Goal: Task Accomplishment & Management: Manage account settings

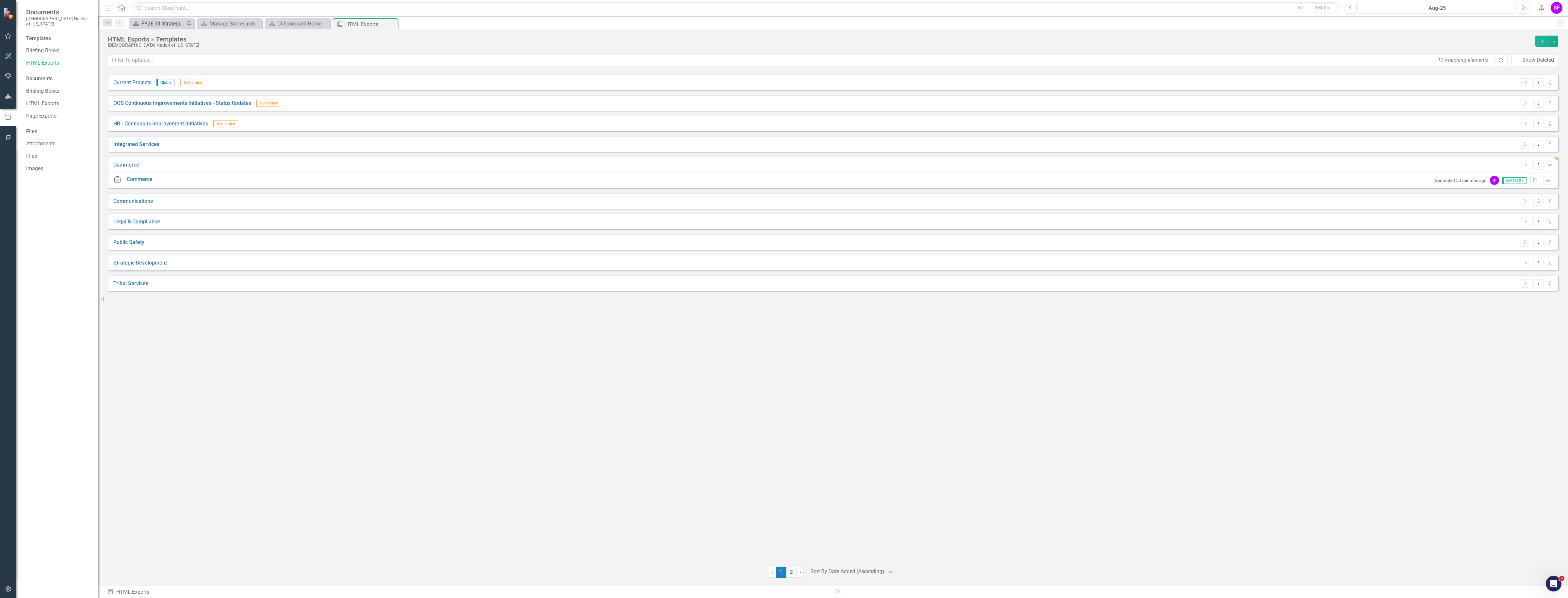
click at [149, 20] on div "FY26-31 Strategic Plan" at bounding box center [163, 23] width 43 height 8
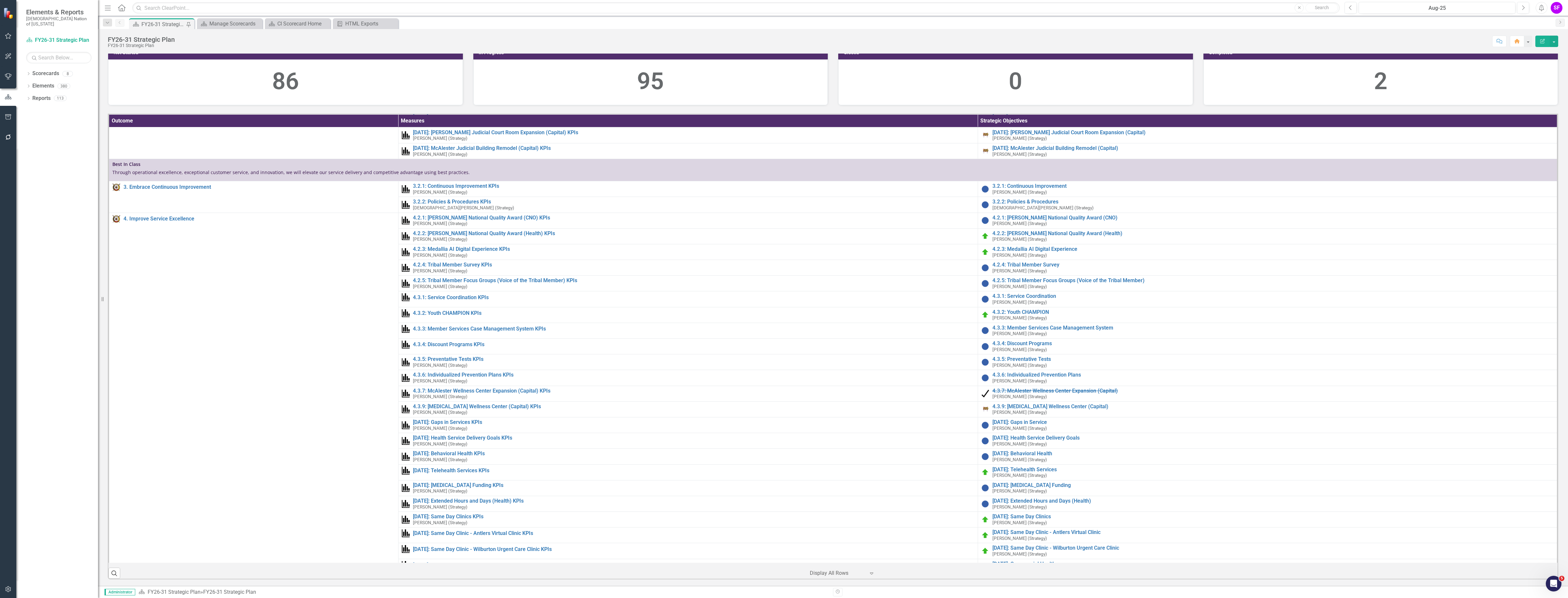
scroll to position [408, 0]
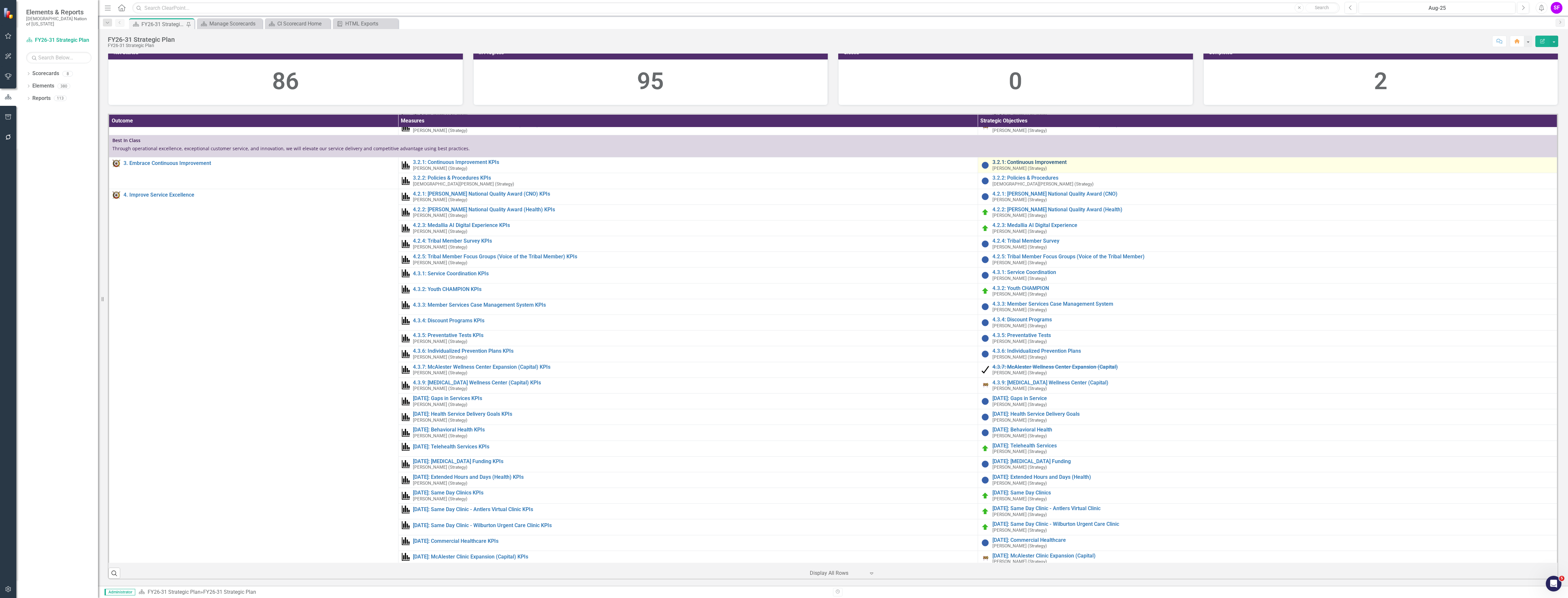
click at [1027, 165] on link "3.2.1: Continuous Improvement" at bounding box center [1273, 162] width 561 height 6
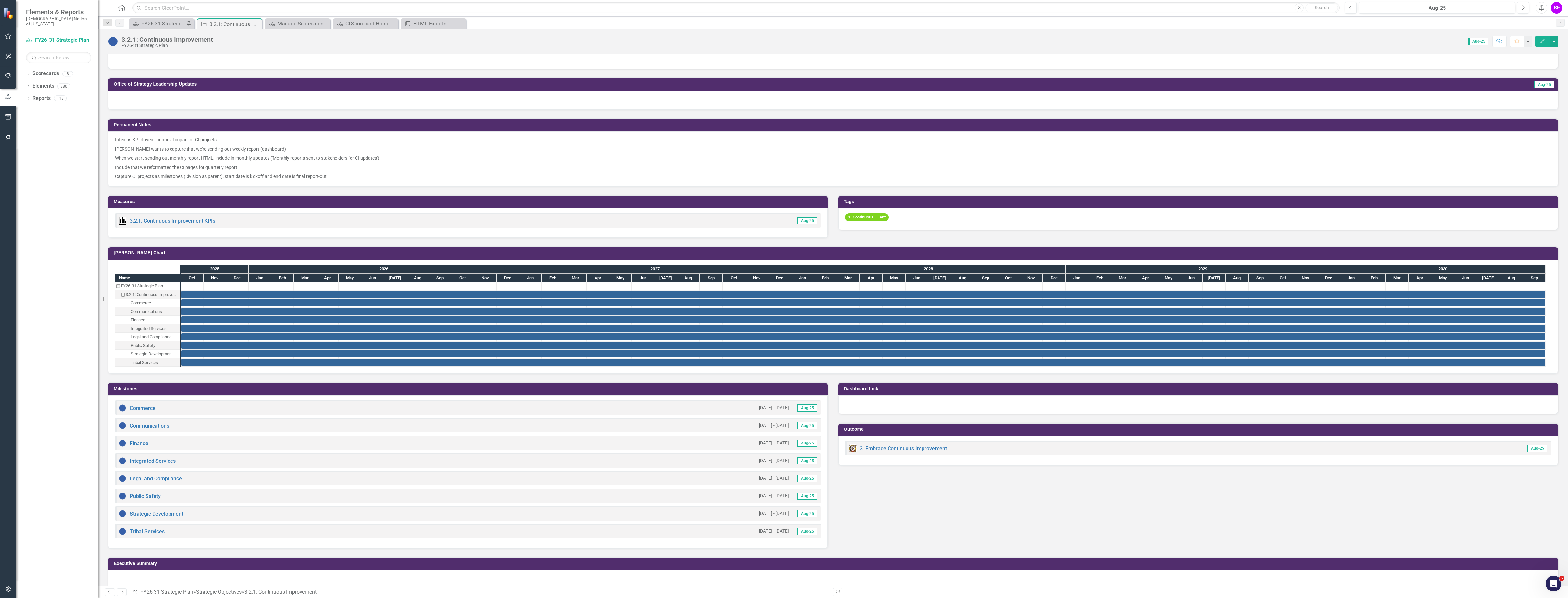
scroll to position [353, 0]
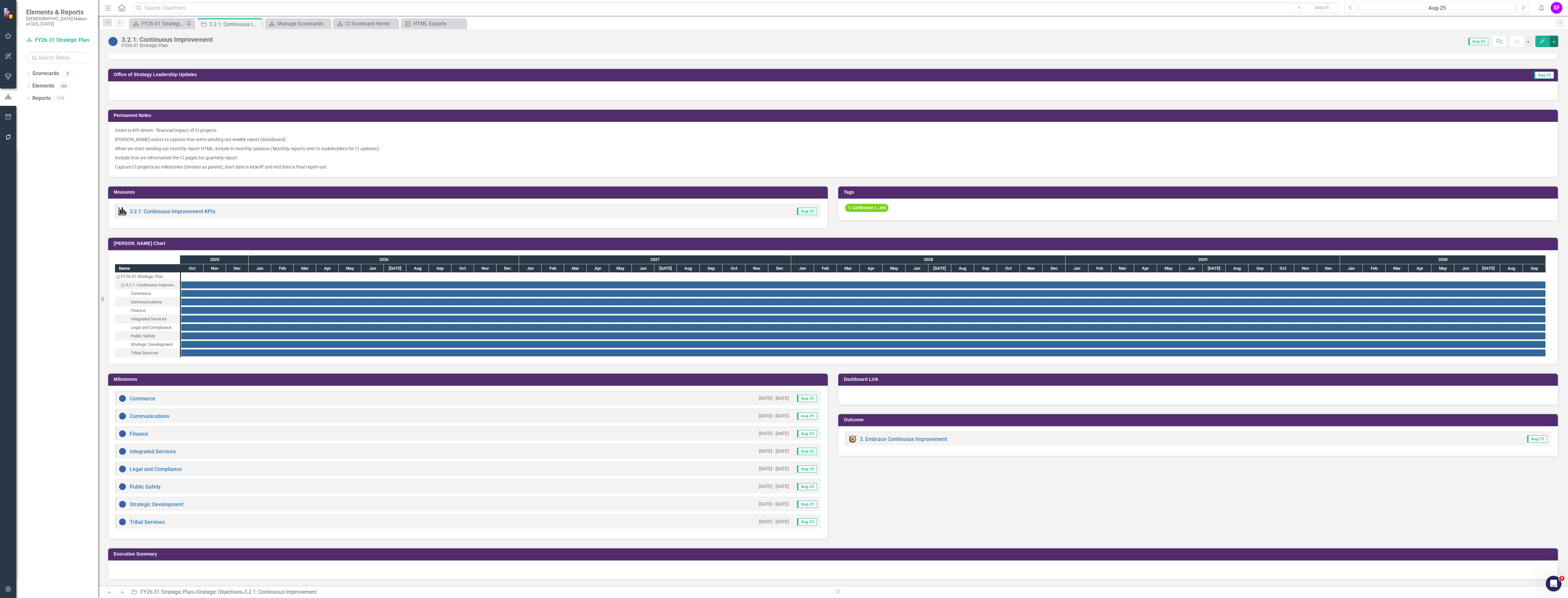
click at [1553, 41] on button "button" at bounding box center [1554, 41] width 9 height 12
click at [1547, 53] on link "Edit Edit Strategic Objective" at bounding box center [1514, 54] width 87 height 12
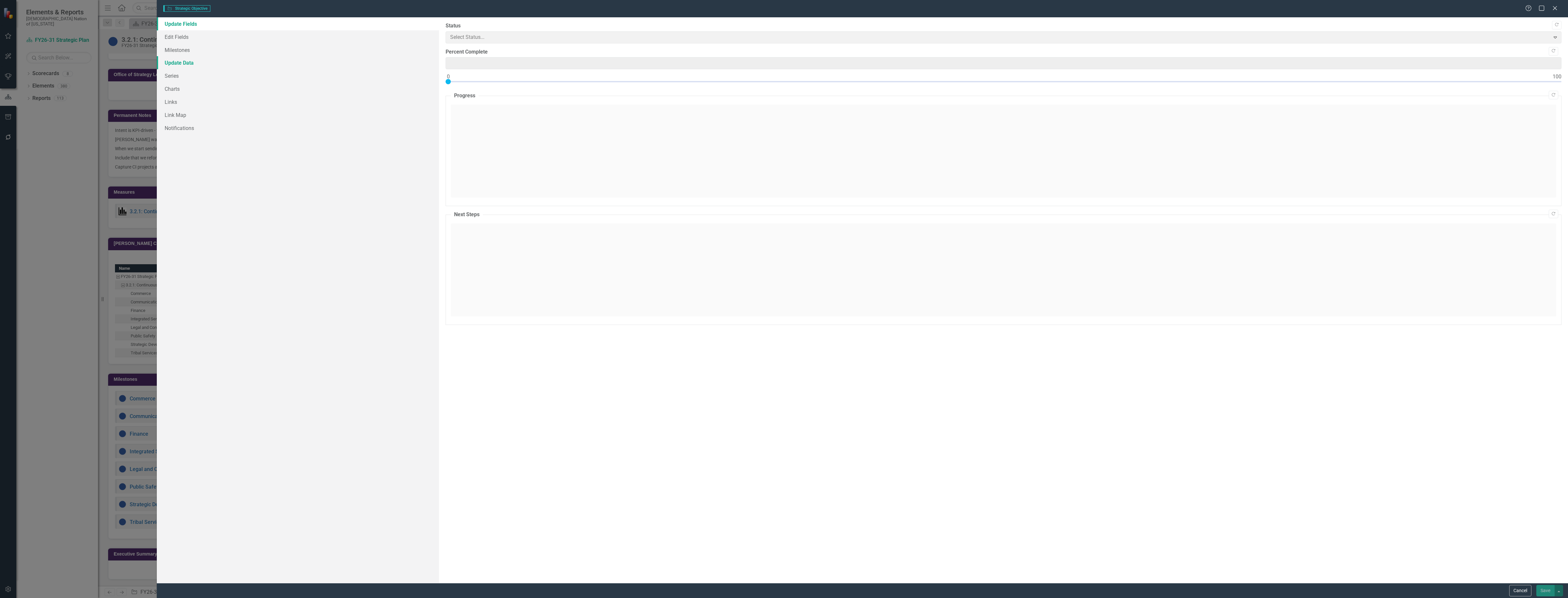
type input "0"
click at [179, 64] on link "Update Data" at bounding box center [298, 62] width 282 height 13
click at [184, 57] on link "Update Data" at bounding box center [298, 62] width 282 height 13
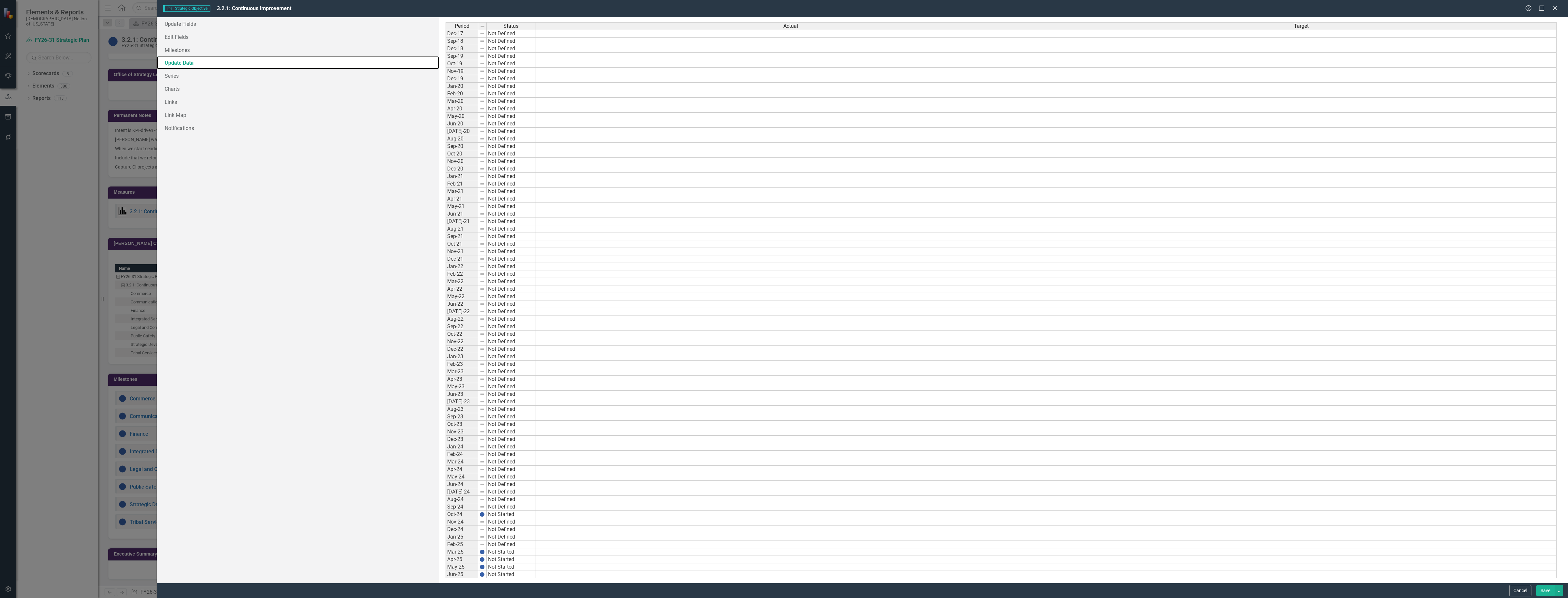
scroll to position [0, 0]
drag, startPoint x: 1510, startPoint y: 588, endPoint x: 1503, endPoint y: 588, distance: 7.0
click at [1510, 588] on button "Cancel" at bounding box center [1520, 590] width 22 height 12
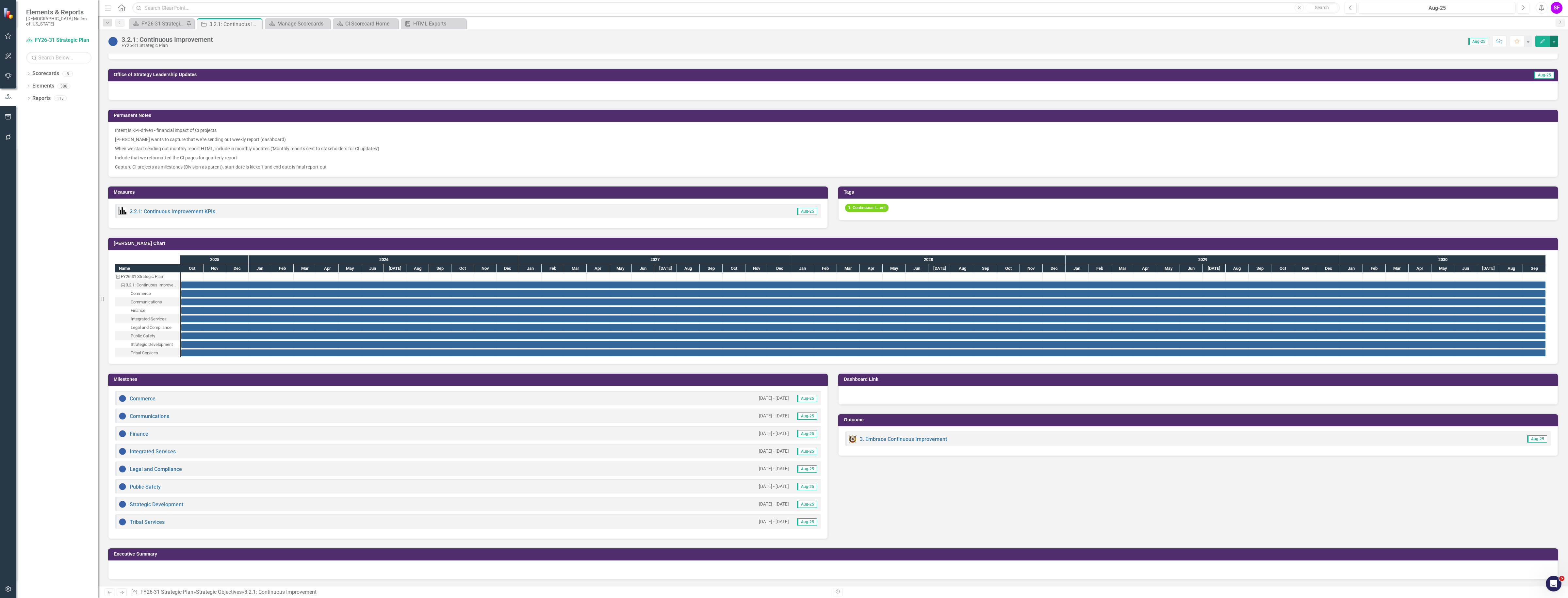
click at [1557, 41] on button "button" at bounding box center [1554, 41] width 9 height 12
click at [1546, 52] on link "Edit Edit Strategic Objective" at bounding box center [1514, 54] width 87 height 12
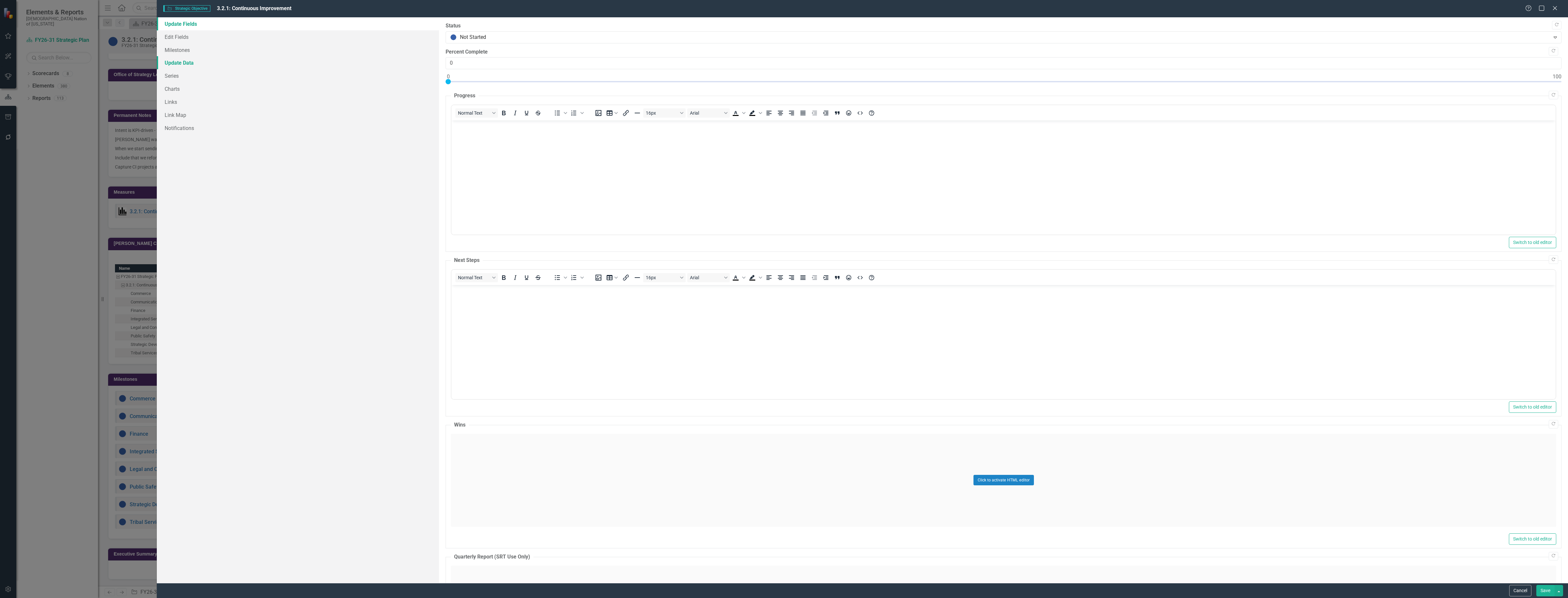
click at [173, 59] on link "Update Data" at bounding box center [298, 62] width 282 height 13
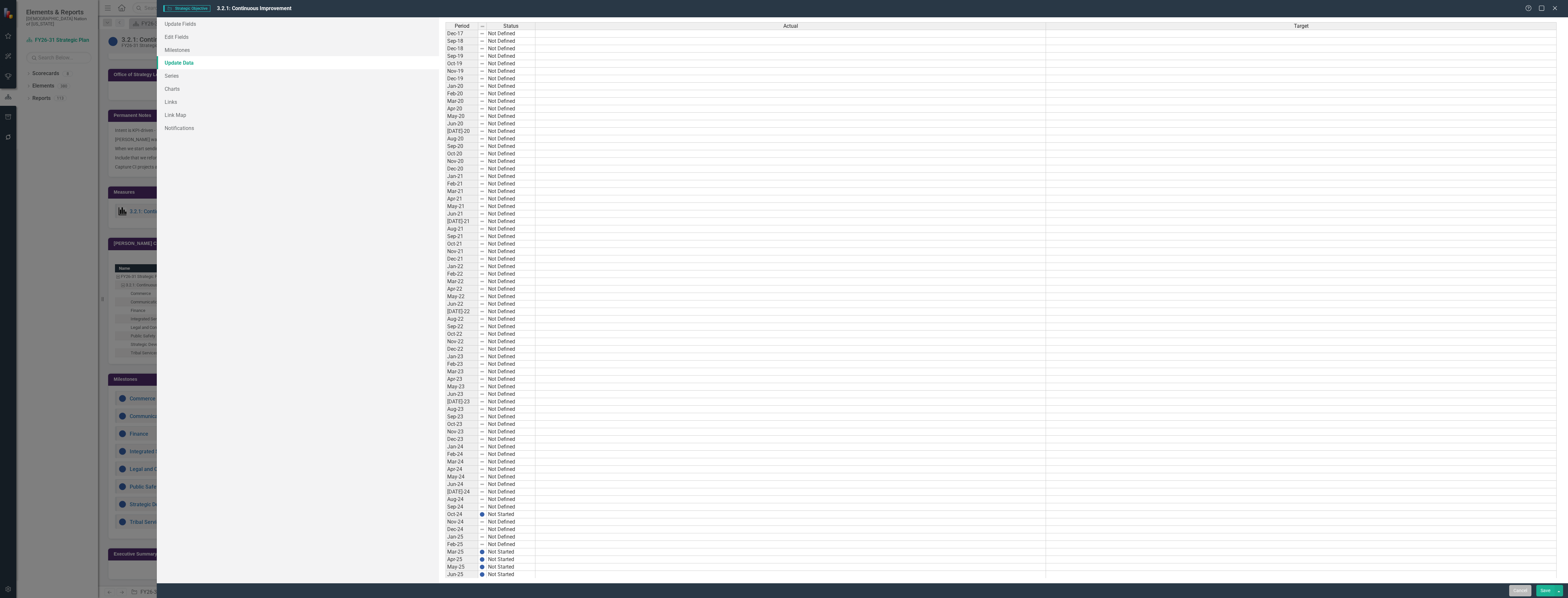
click at [1510, 588] on button "Cancel" at bounding box center [1520, 590] width 22 height 12
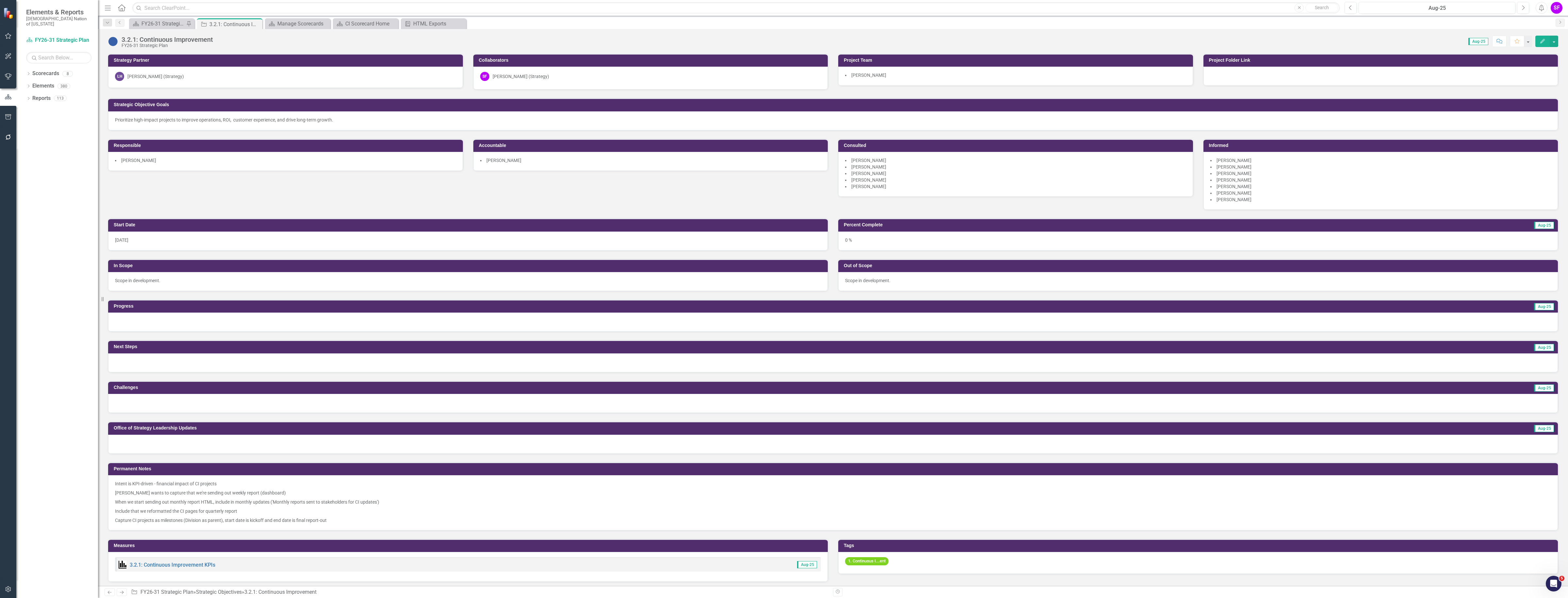
click at [144, 29] on div "3.2.1: Continuous Improvement FY26-31 Strategic Plan Score: 0.00 Aug-25 Complet…" at bounding box center [833, 39] width 1470 height 19
click at [148, 26] on div "FY26-31 Strategic Plan" at bounding box center [163, 23] width 43 height 8
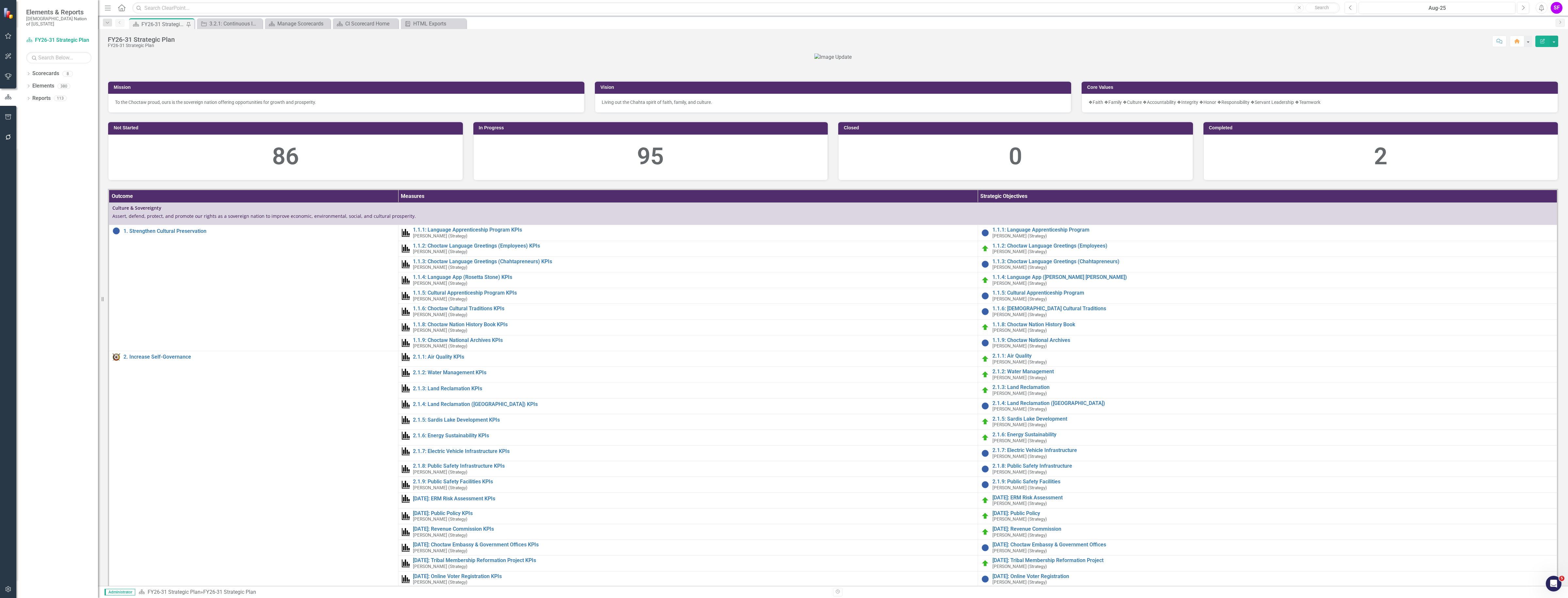
click at [173, 43] on div "FY26-31 Strategic Plan" at bounding box center [141, 46] width 67 height 5
click at [128, 38] on div "FY26-31 Strategic Plan" at bounding box center [141, 40] width 67 height 7
click at [29, 72] on icon "Dropdown" at bounding box center [29, 74] width 5 height 4
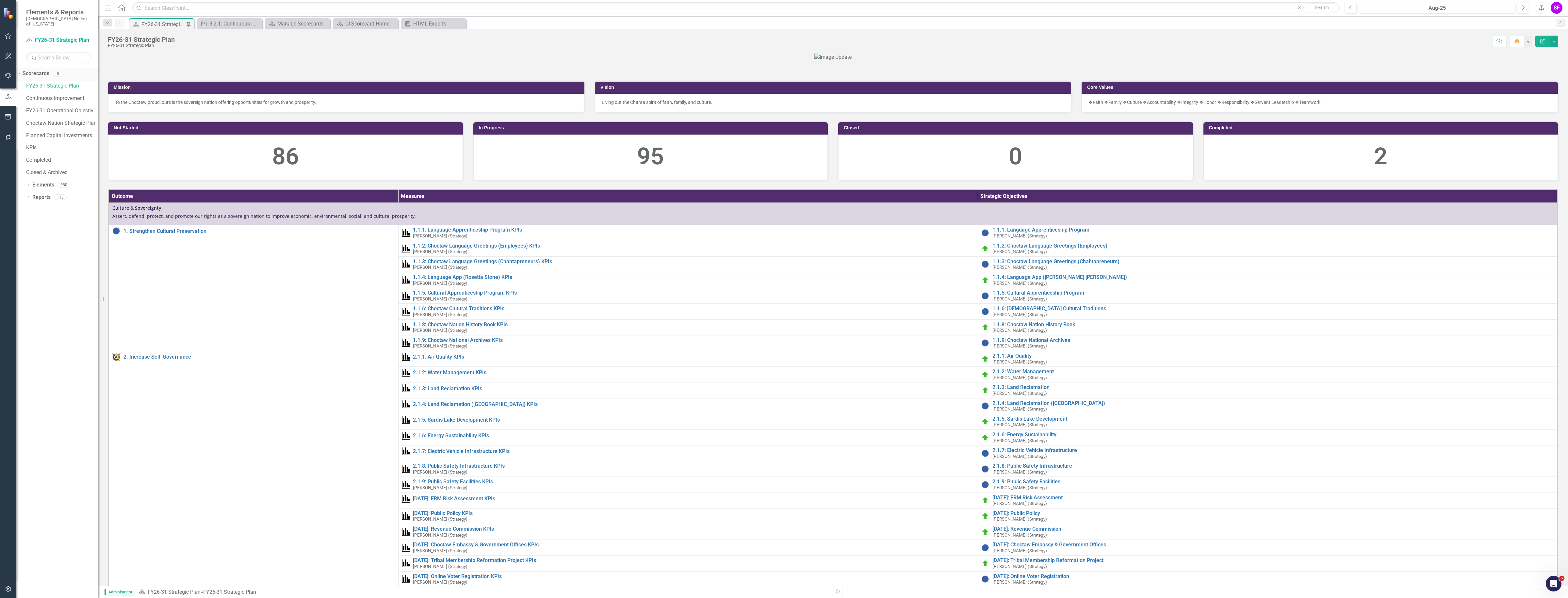
click at [39, 70] on link "Scorecards" at bounding box center [36, 74] width 27 height 7
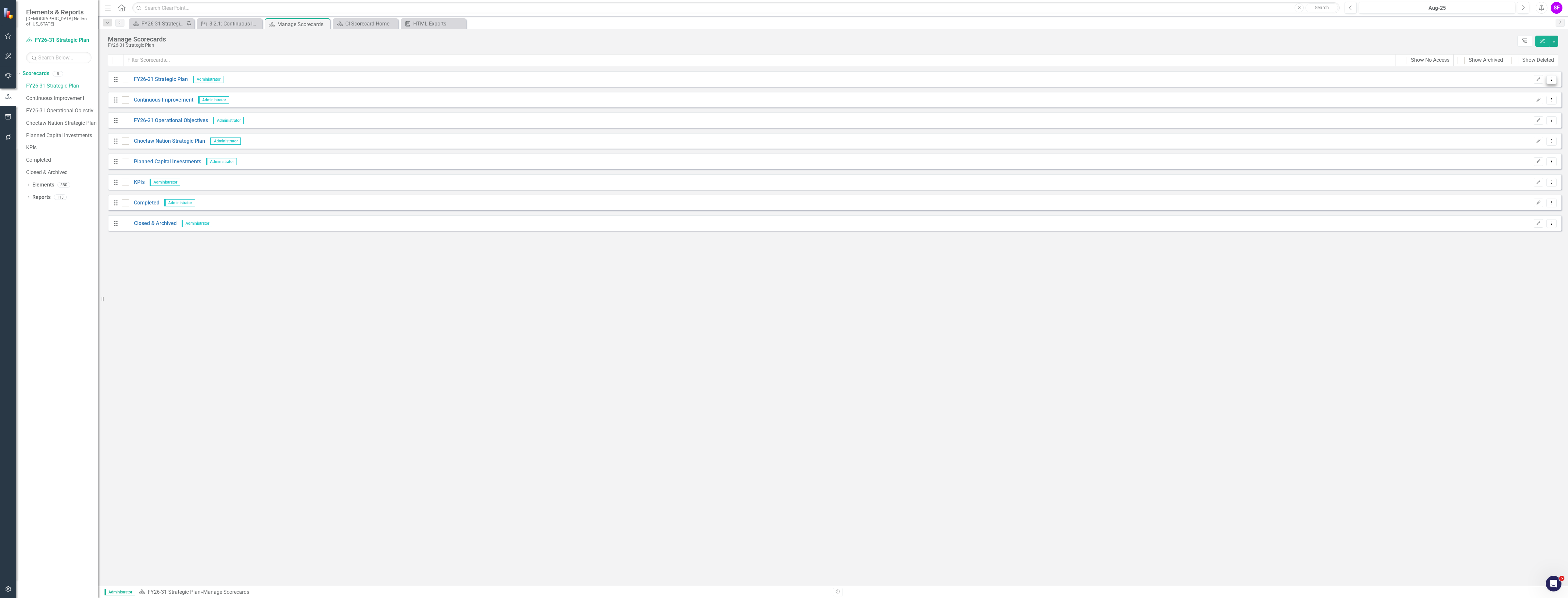
click at [1553, 81] on button "Dropdown Menu" at bounding box center [1552, 79] width 10 height 9
click at [1533, 88] on link "Edit Edit Scorecard" at bounding box center [1520, 91] width 72 height 12
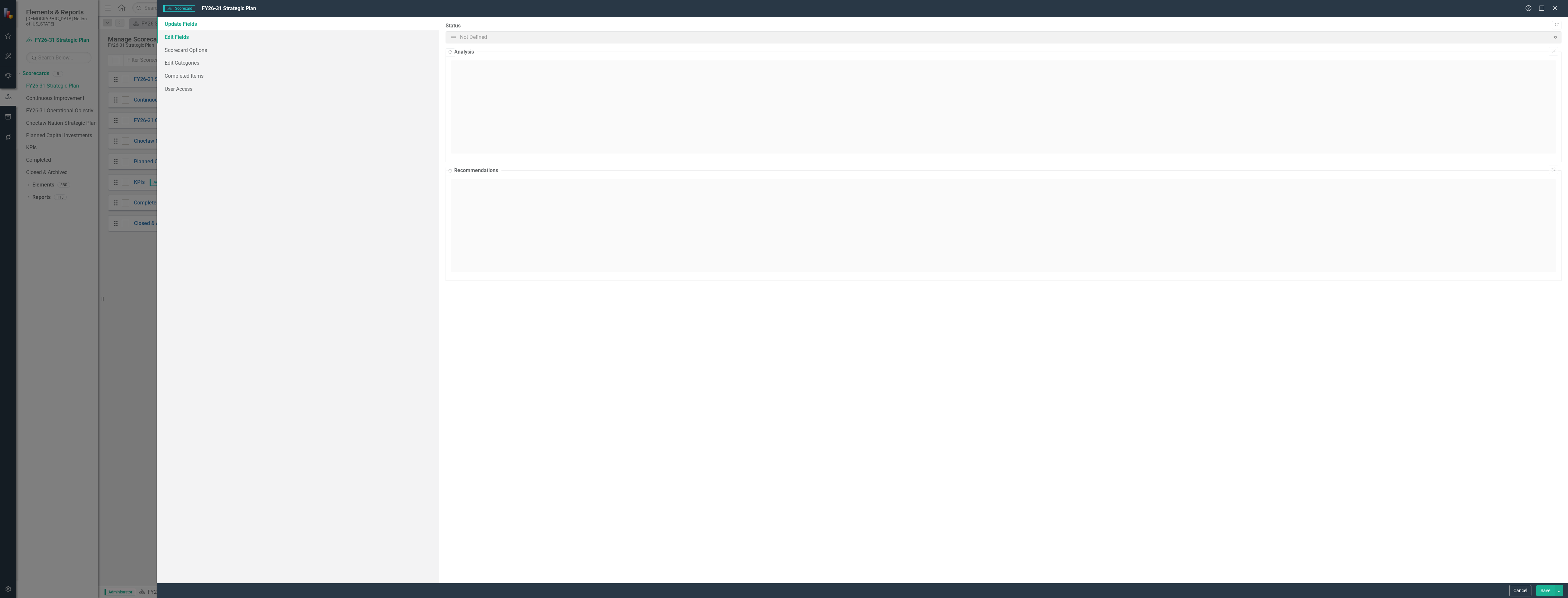
click at [193, 35] on link "Edit Fields" at bounding box center [298, 37] width 282 height 13
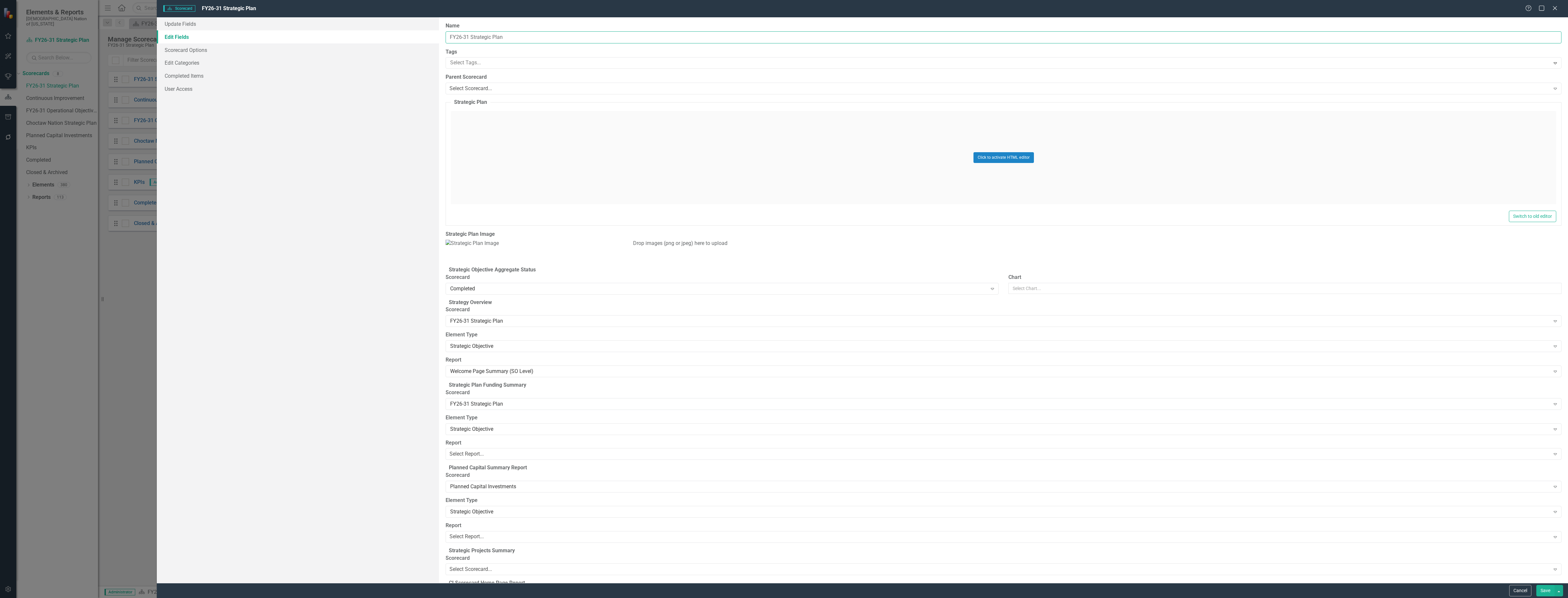
click at [468, 34] on input "FY26-31 Strategic Plan" at bounding box center [1003, 38] width 1116 height 12
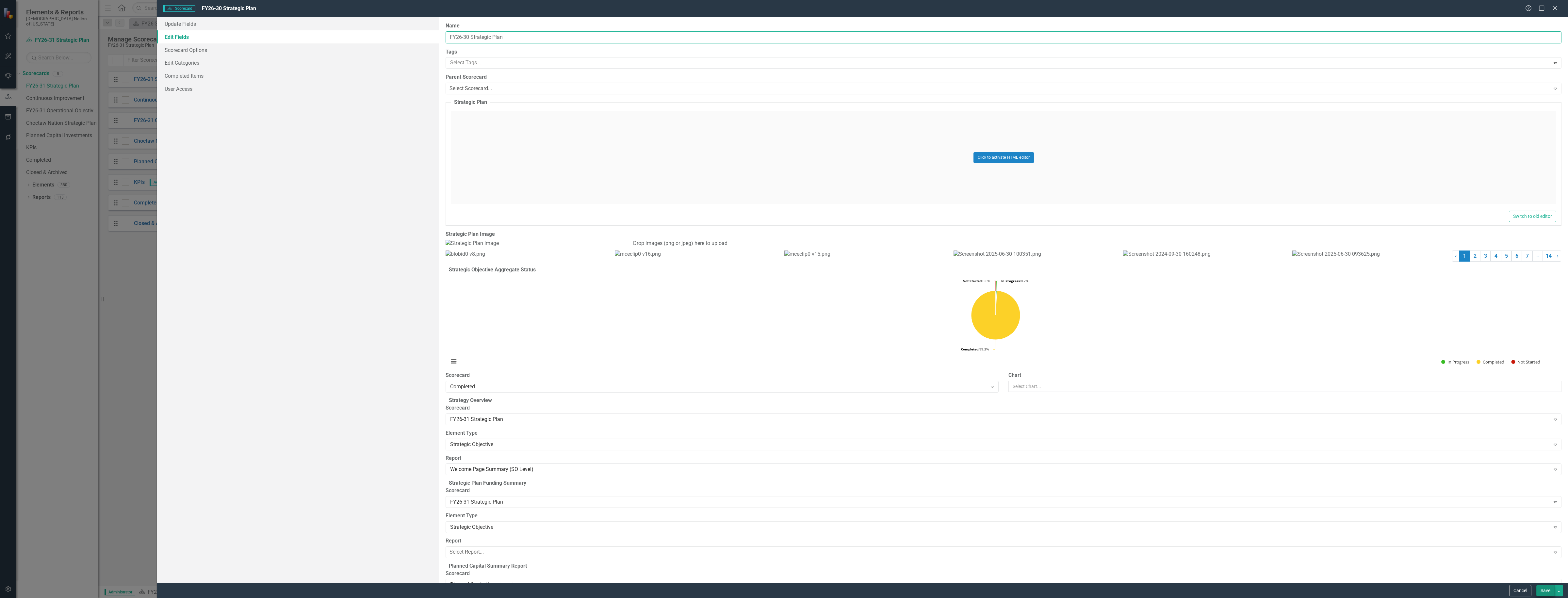
type input "FY26-30 Strategic Plan"
click at [1549, 590] on button "Save" at bounding box center [1545, 590] width 18 height 12
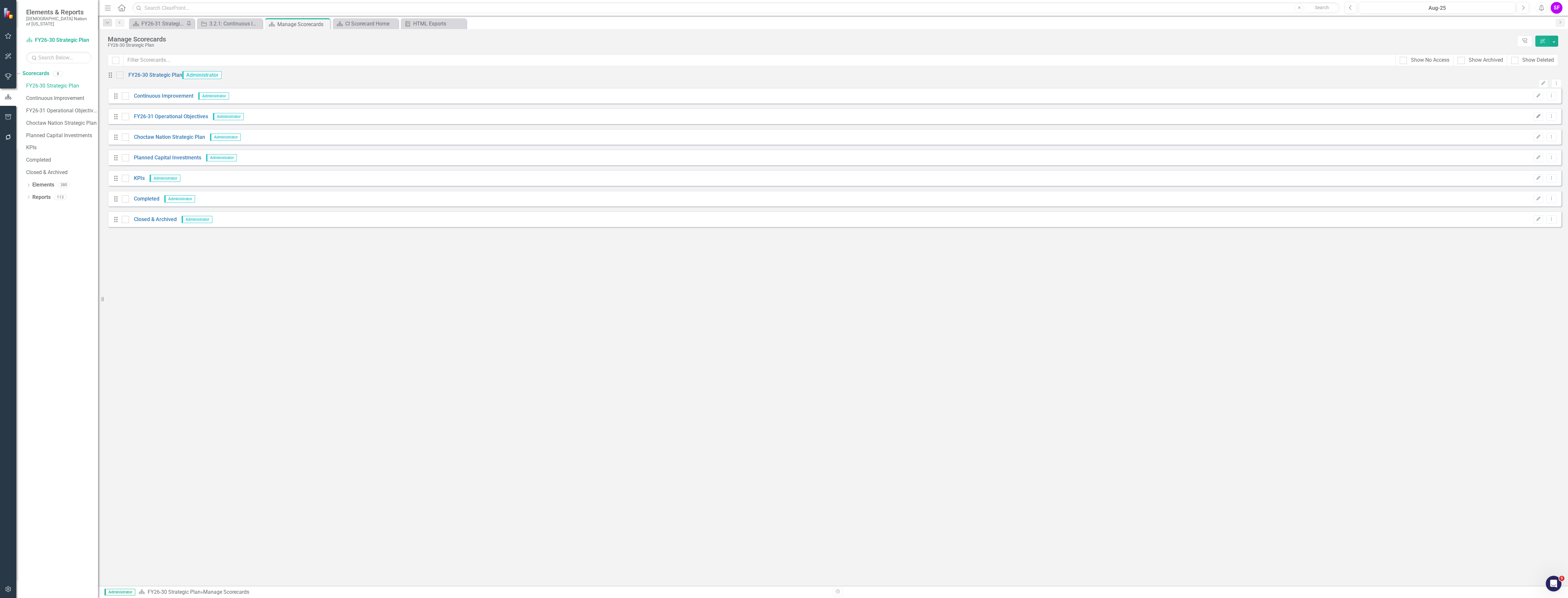
click at [1538, 118] on icon "Edit" at bounding box center [1538, 116] width 5 height 4
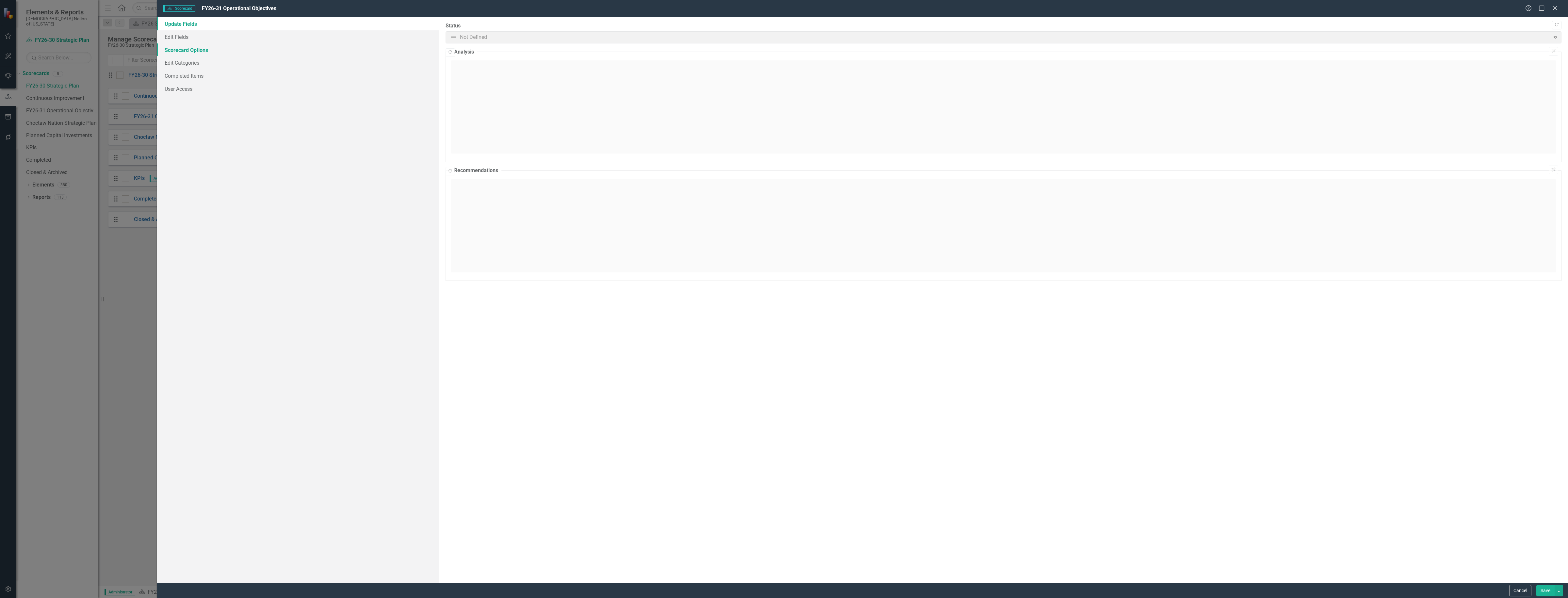
click at [208, 44] on link "Scorecard Options" at bounding box center [298, 49] width 282 height 13
click at [201, 38] on link "Edit Fields" at bounding box center [298, 37] width 282 height 13
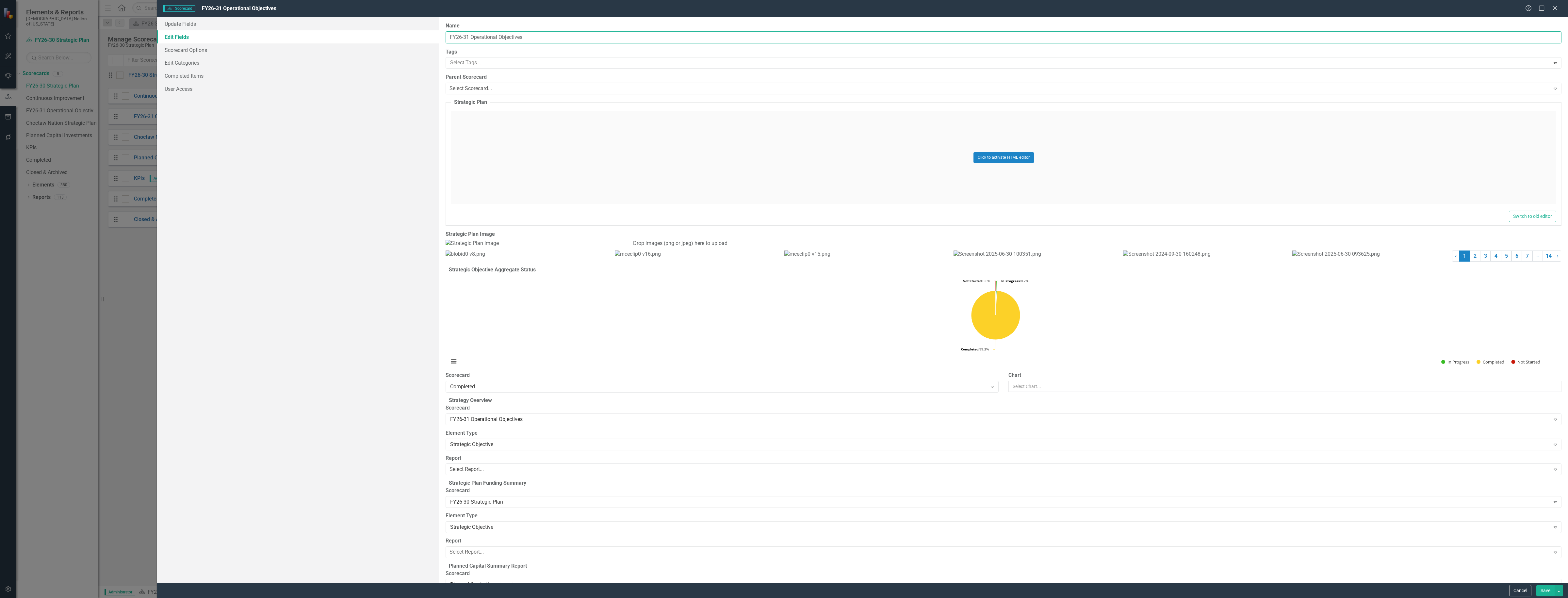
click at [469, 35] on input "FY26-31 Operational Objectives" at bounding box center [1003, 38] width 1116 height 12
type input "FY26-30 Operational Objectives"
click at [1542, 588] on button "Save" at bounding box center [1545, 590] width 18 height 12
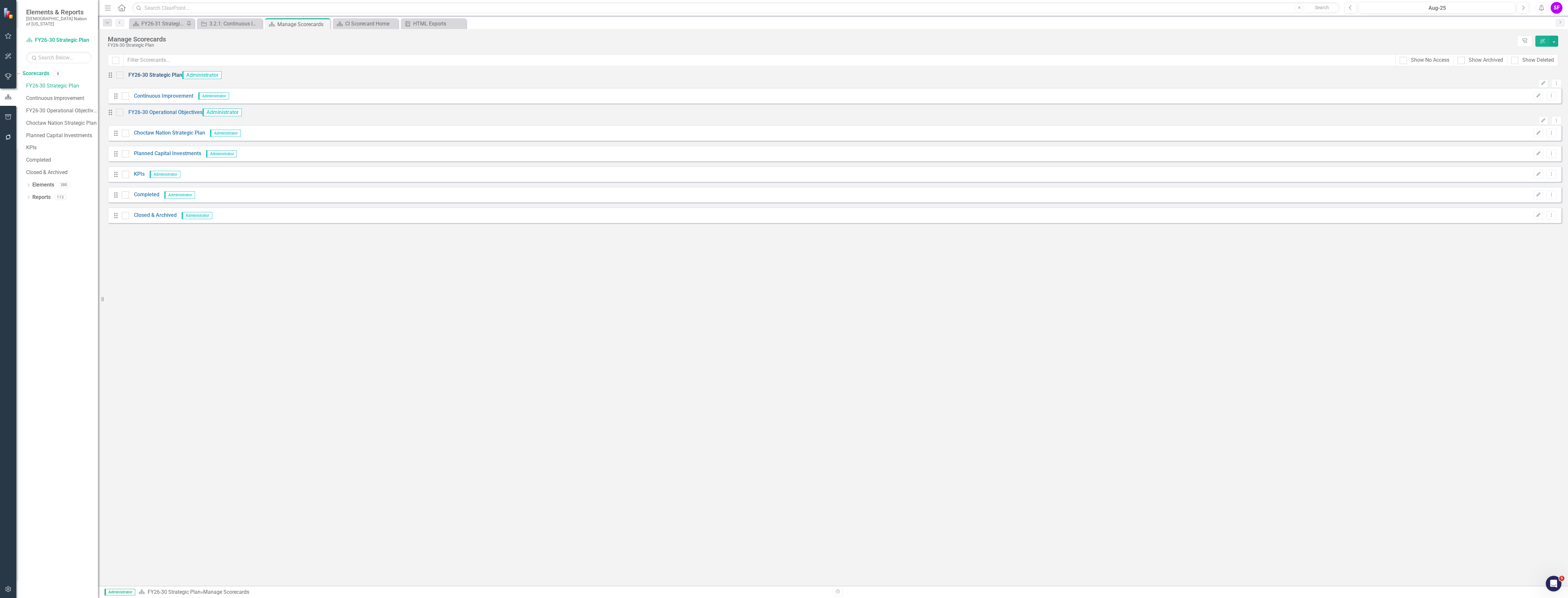
click at [154, 79] on link "FY26-30 Strategic Plan" at bounding box center [153, 75] width 59 height 7
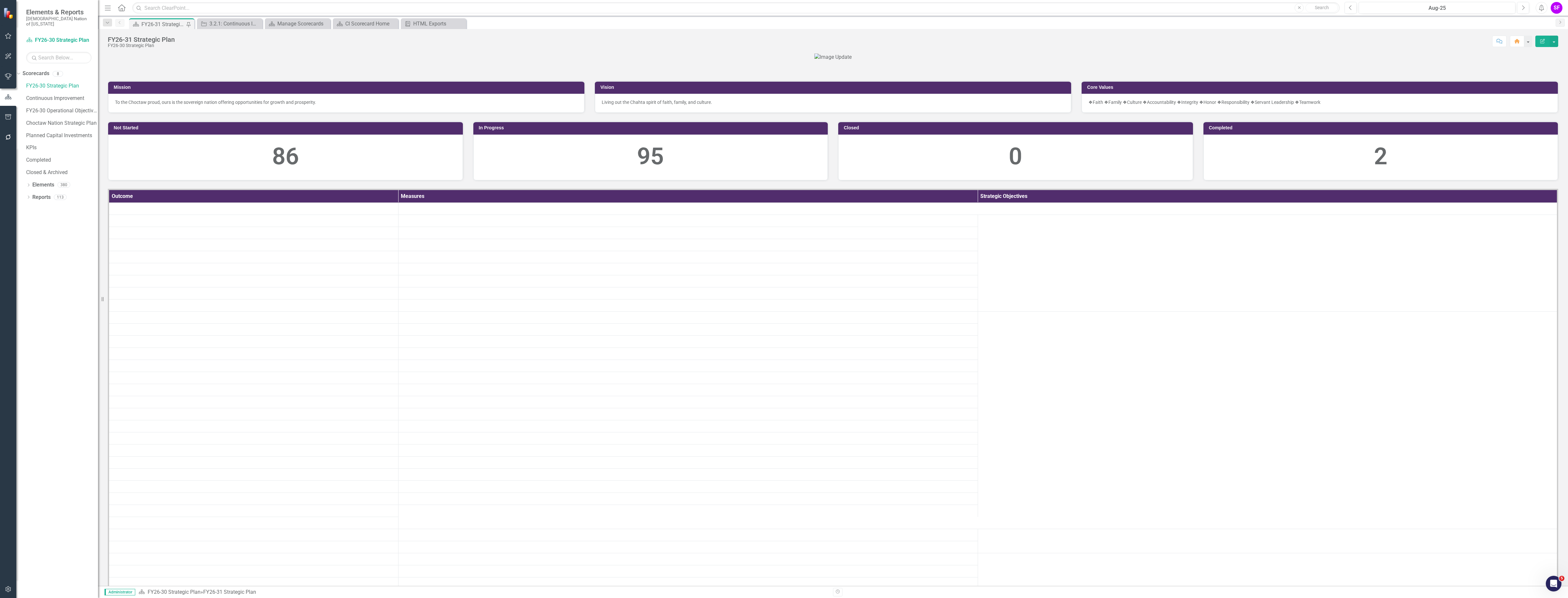
click at [142, 38] on div "FY26-31 Strategic Plan" at bounding box center [141, 40] width 67 height 7
click at [298, 61] on div at bounding box center [833, 57] width 1451 height 7
click at [182, 61] on div at bounding box center [833, 57] width 1451 height 7
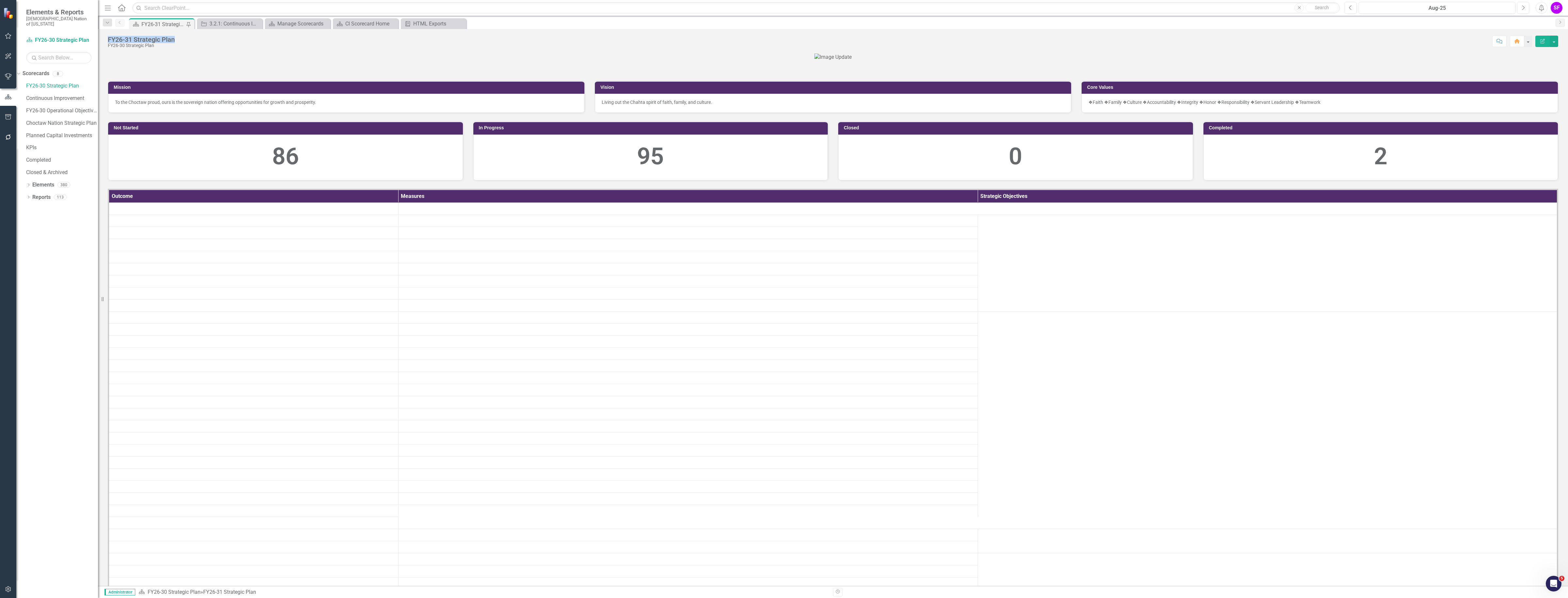
click at [151, 40] on div "FY26-31 Strategic Plan" at bounding box center [141, 40] width 67 height 7
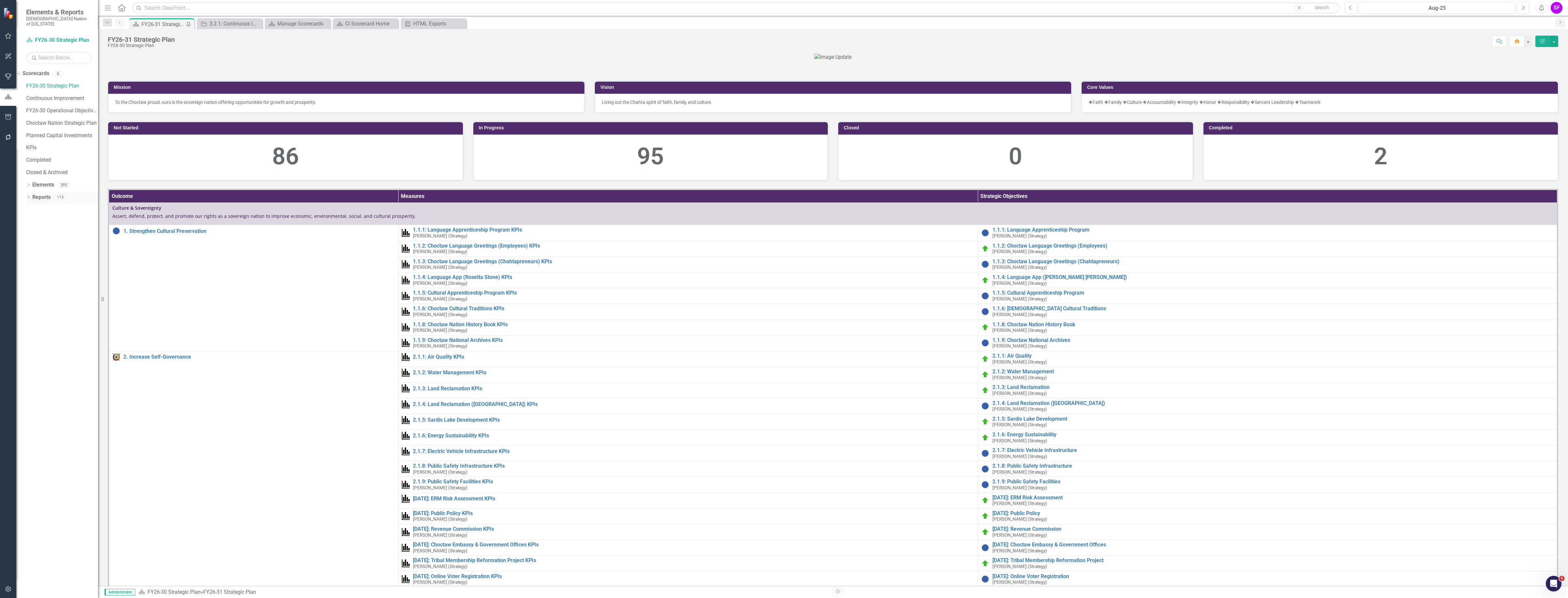
click at [40, 192] on div "Reports" at bounding box center [41, 198] width 18 height 11
click at [46, 193] on link "Reports" at bounding box center [41, 197] width 18 height 7
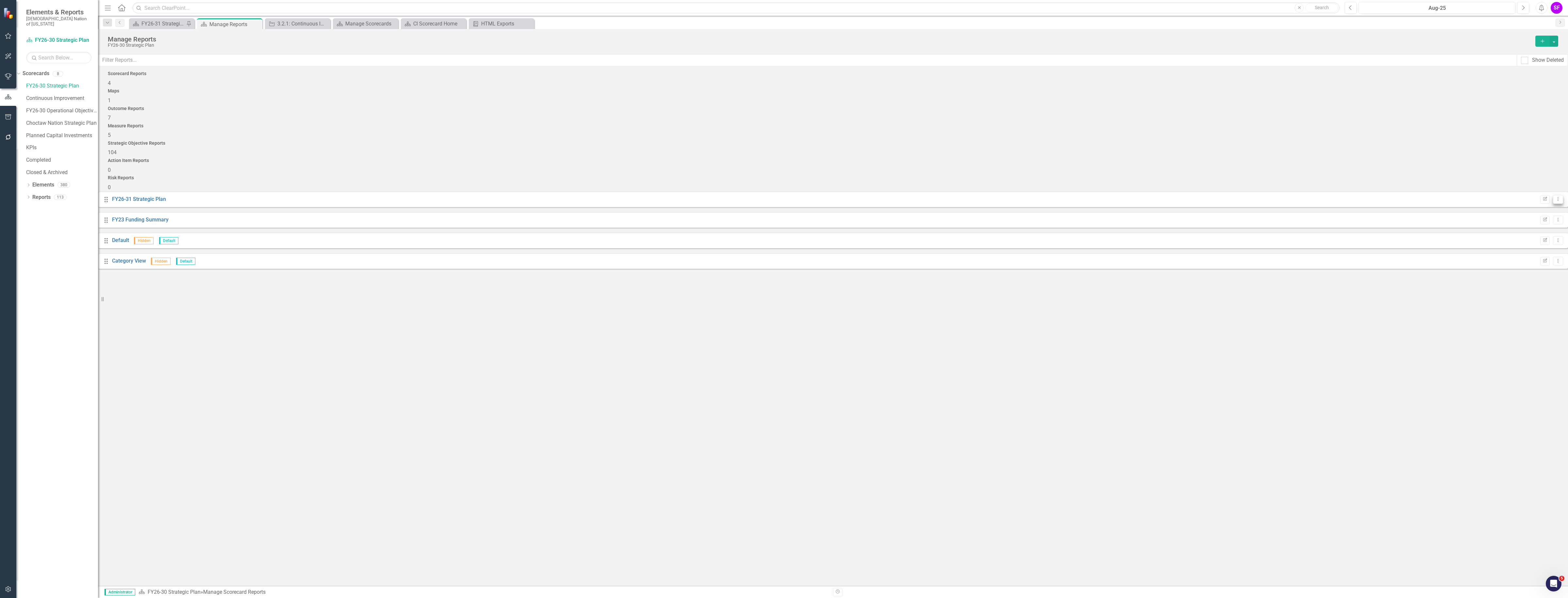
click at [1553, 195] on button "Dropdown Menu" at bounding box center [1558, 199] width 10 height 9
click at [1542, 140] on link "Edit Report Edit Report" at bounding box center [1526, 137] width 54 height 12
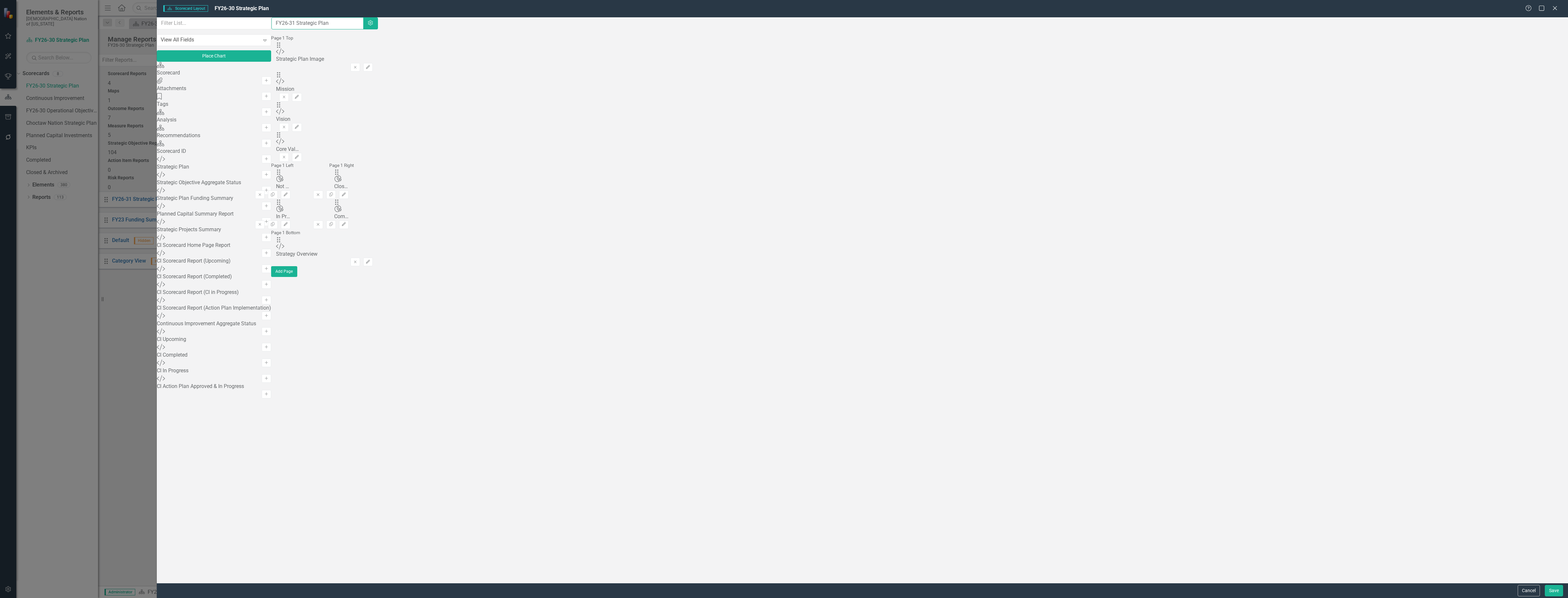
click at [363, 27] on input "FY26-31 Strategic Plan" at bounding box center [317, 23] width 92 height 12
type input "FY26-30 Strategic Plan"
click at [1553, 585] on button "Save" at bounding box center [1554, 590] width 18 height 12
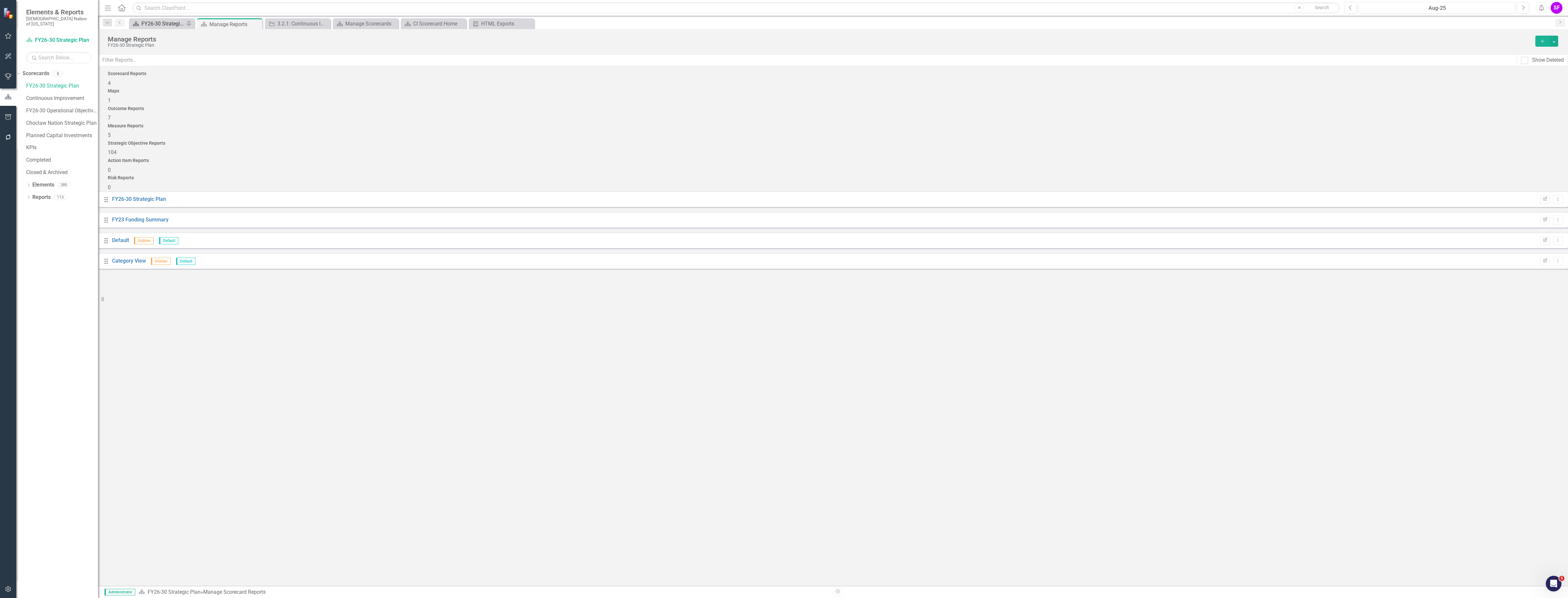
click at [161, 24] on div "FY26-30 Strategic Plan" at bounding box center [163, 23] width 43 height 8
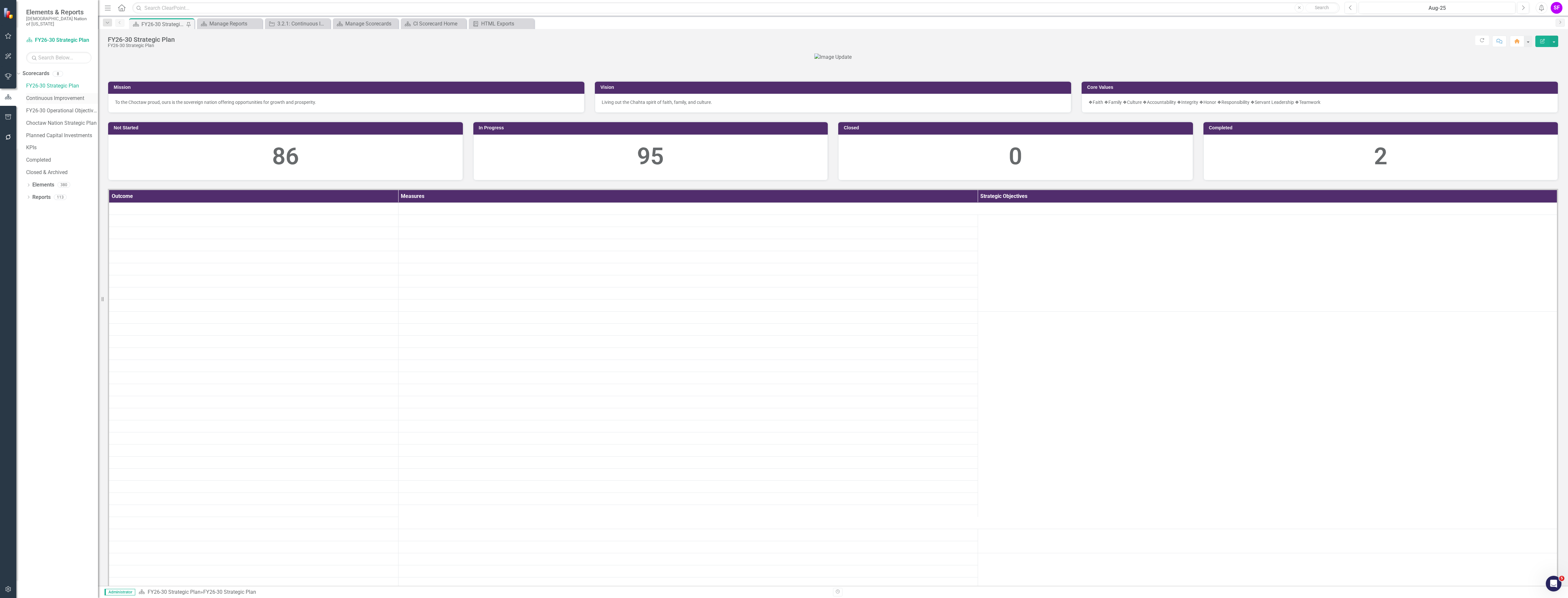
click at [74, 95] on link "Continuous Improvement" at bounding box center [62, 99] width 72 height 7
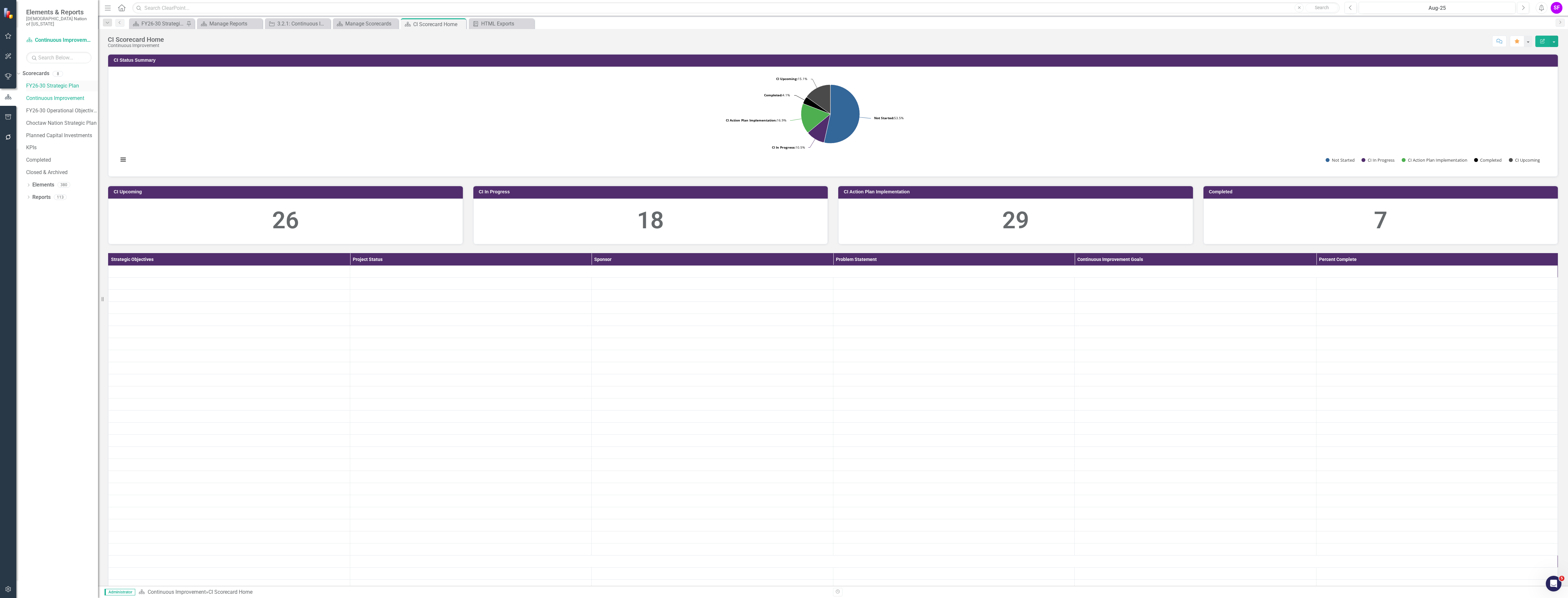
click at [58, 83] on link "FY26-30 Strategic Plan" at bounding box center [62, 86] width 72 height 7
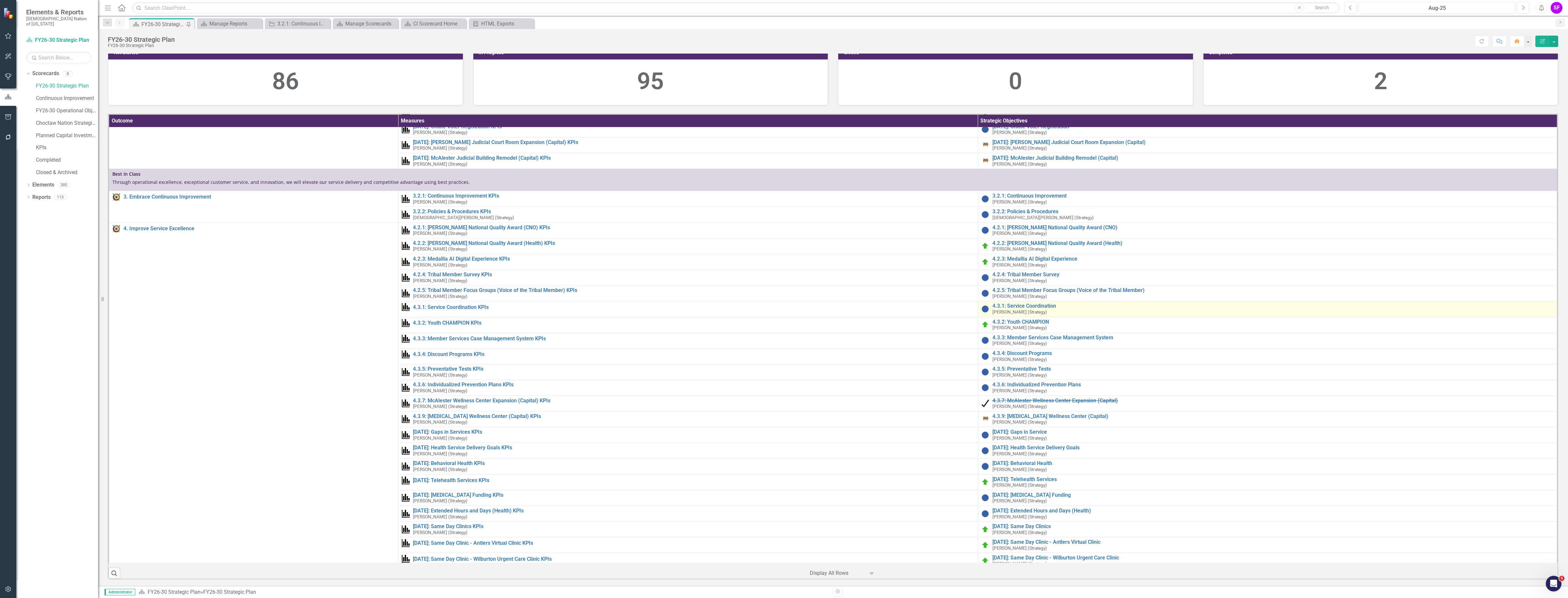
scroll to position [367, 0]
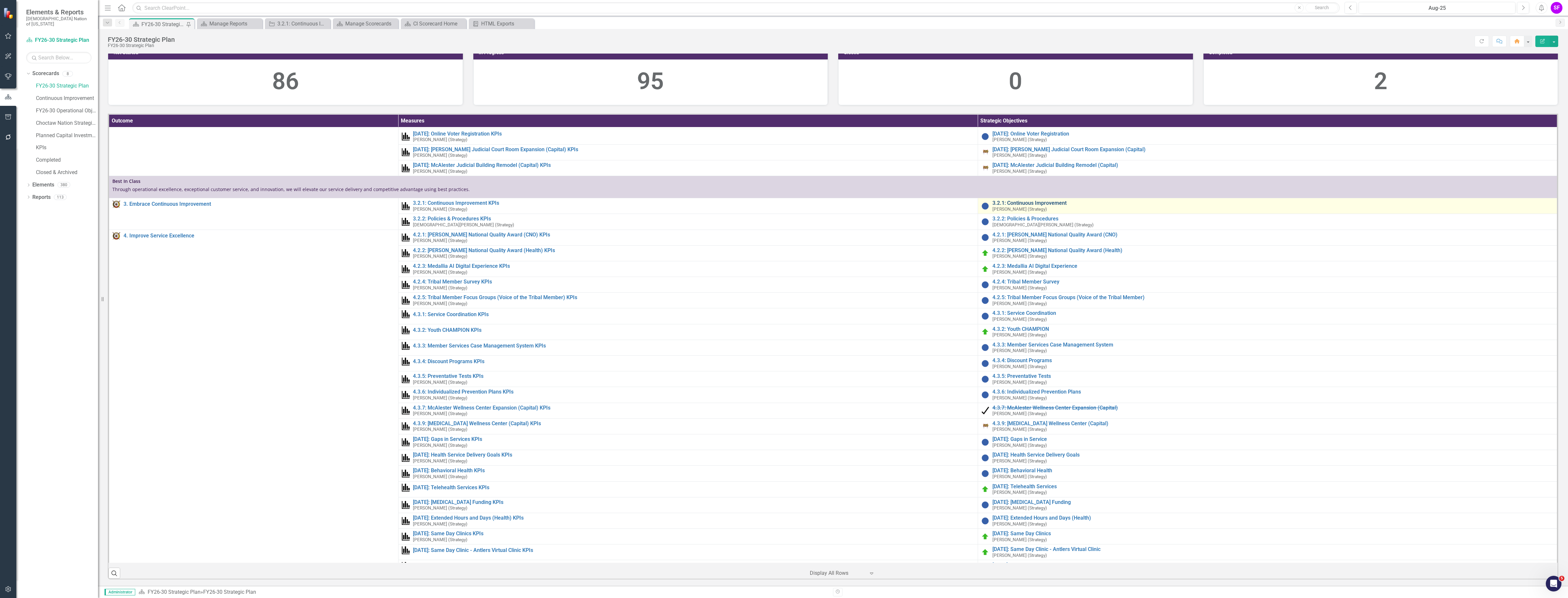
click at [1018, 206] on link "3.2.1: Continuous Improvement" at bounding box center [1273, 203] width 561 height 6
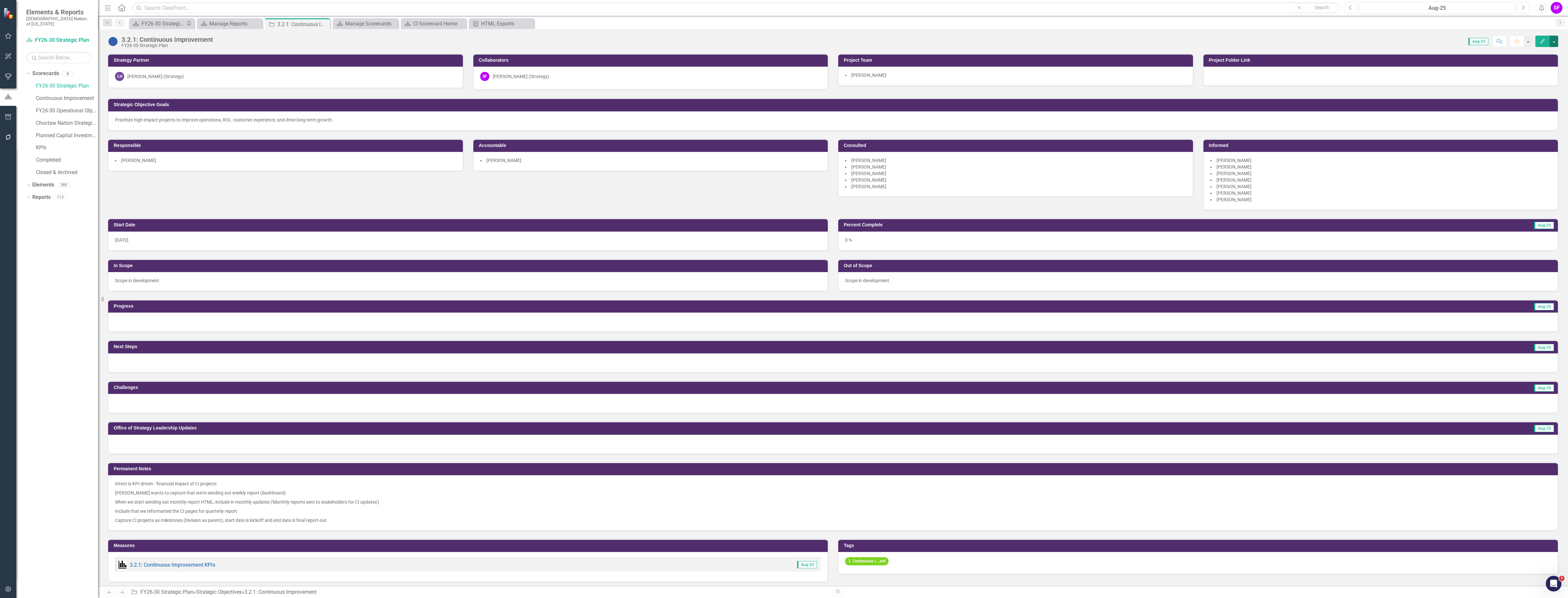
click at [1555, 43] on button "button" at bounding box center [1554, 41] width 9 height 12
click at [1539, 53] on link "Edit Edit Strategic Objective" at bounding box center [1514, 54] width 87 height 12
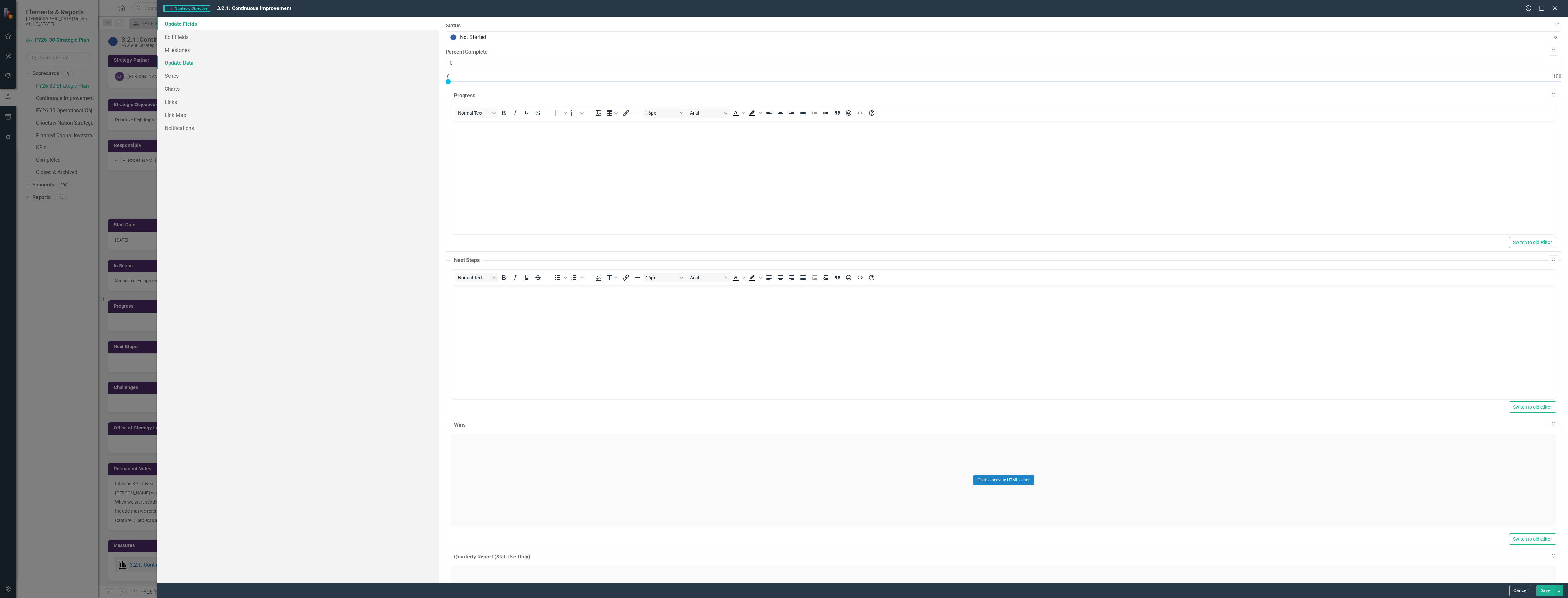
click at [185, 61] on link "Update Data" at bounding box center [298, 62] width 282 height 13
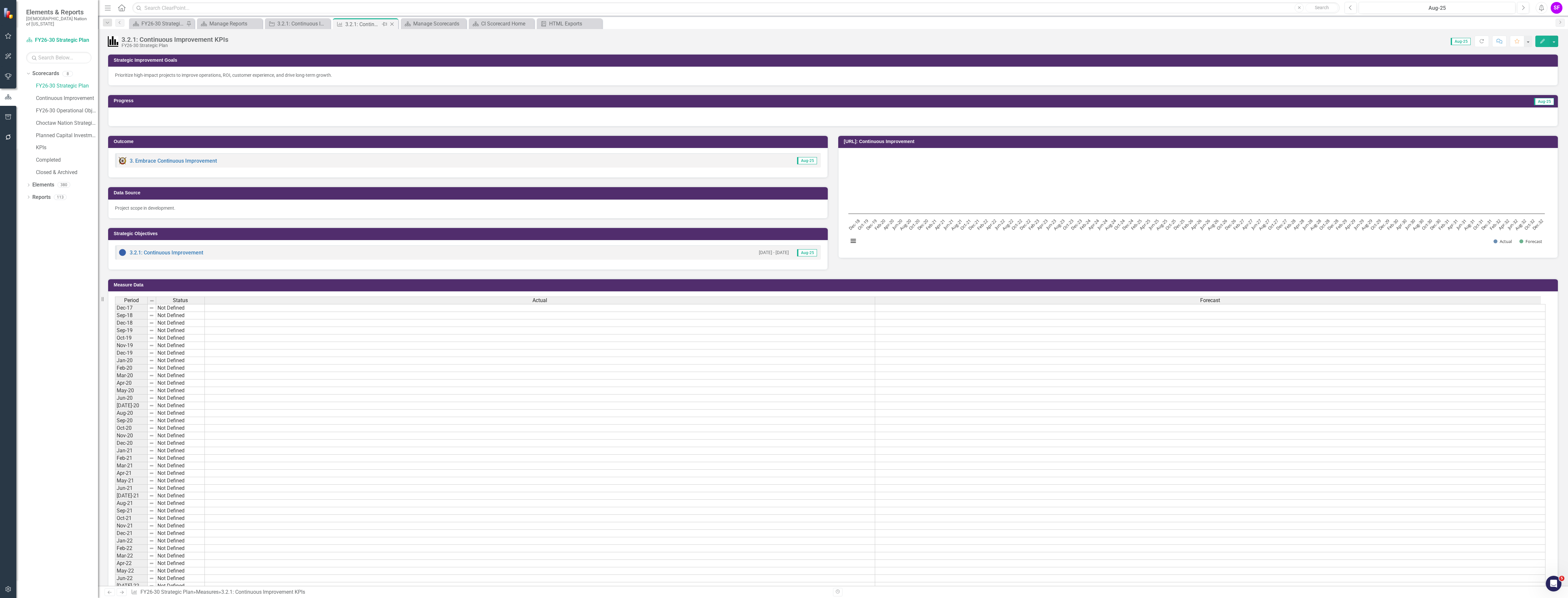
click at [394, 24] on icon "Close" at bounding box center [392, 24] width 7 height 5
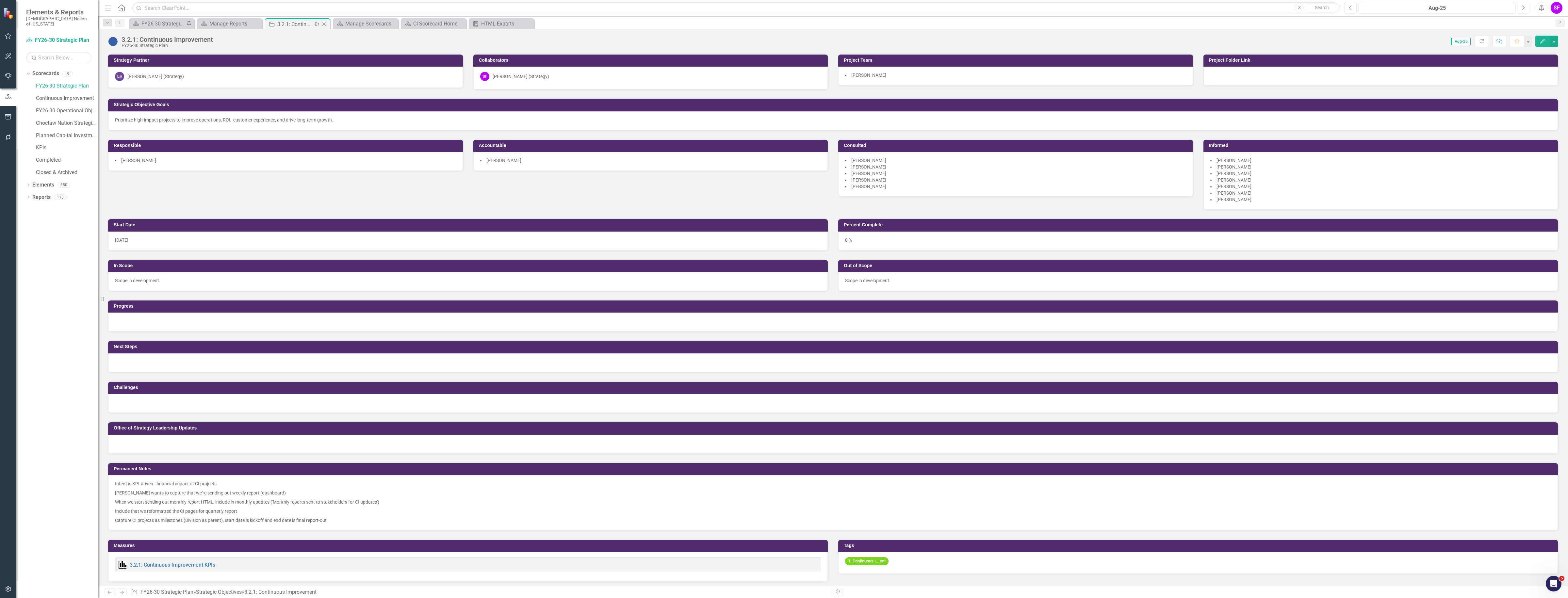
click at [324, 24] on icon at bounding box center [324, 24] width 4 height 4
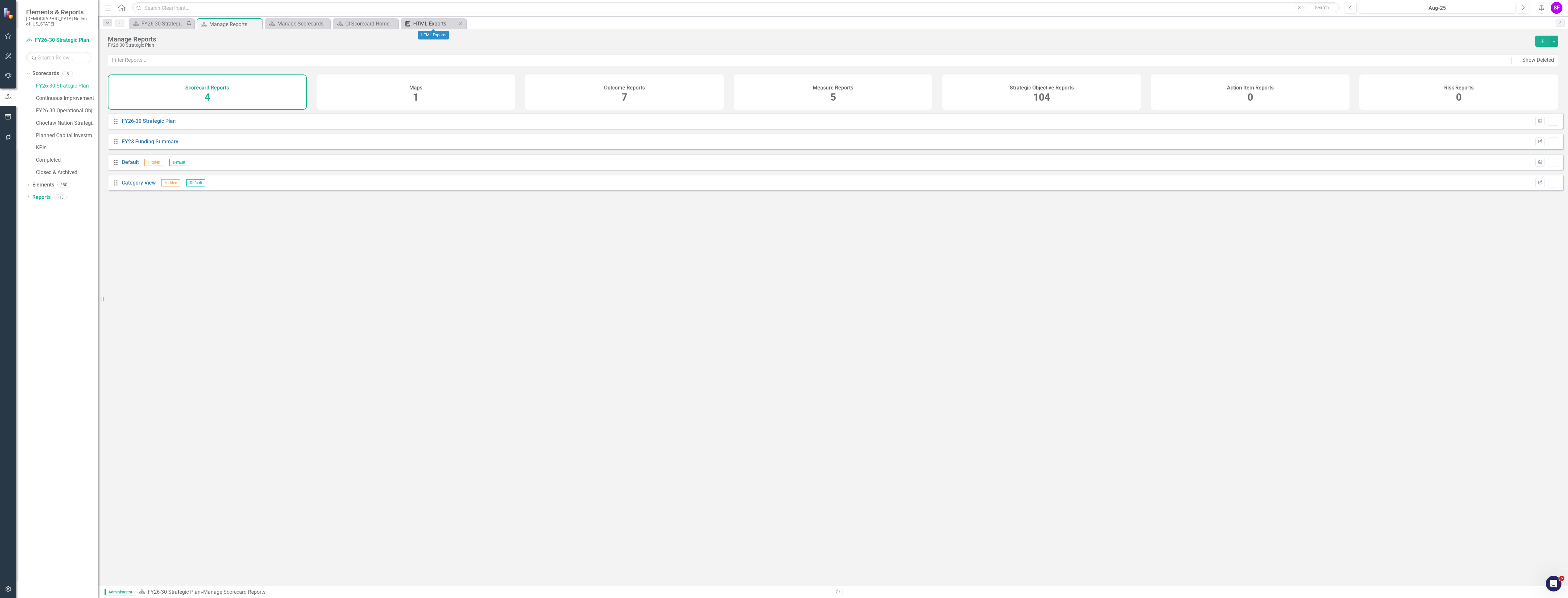
click at [439, 22] on div "HTML Exports" at bounding box center [435, 23] width 43 height 8
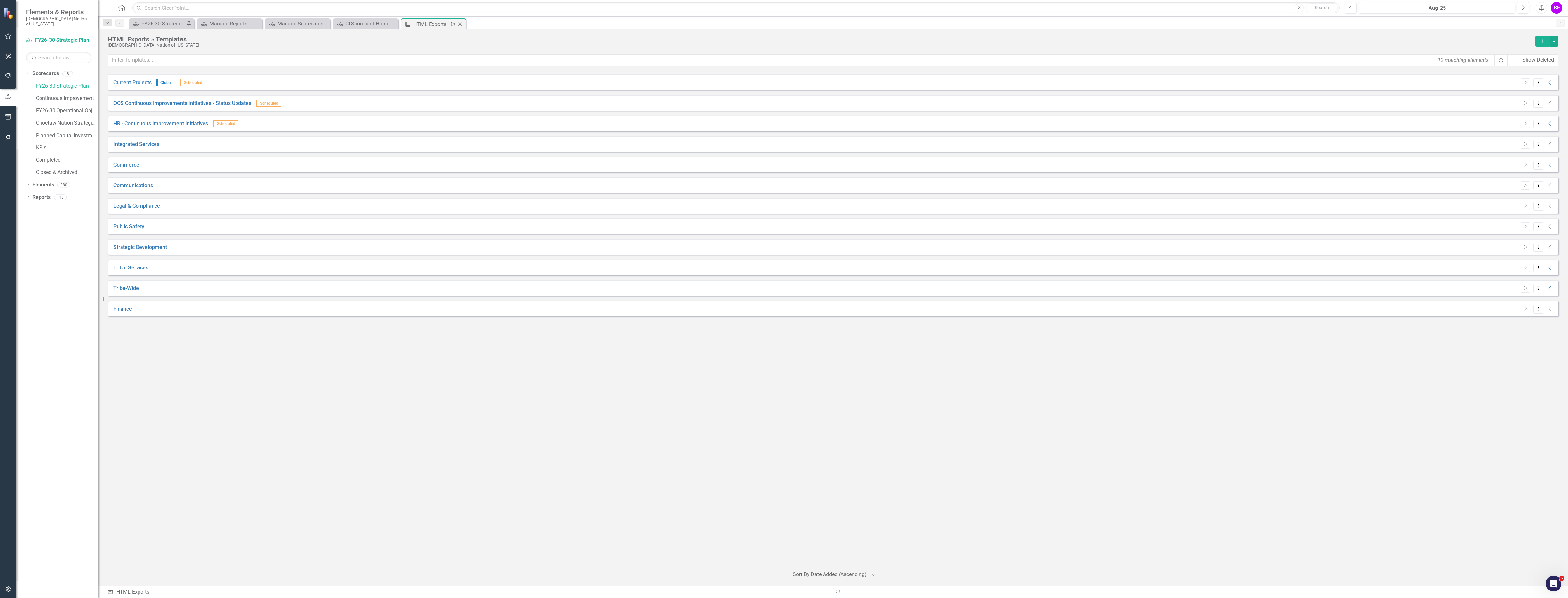
click at [460, 24] on icon "Close" at bounding box center [460, 24] width 7 height 5
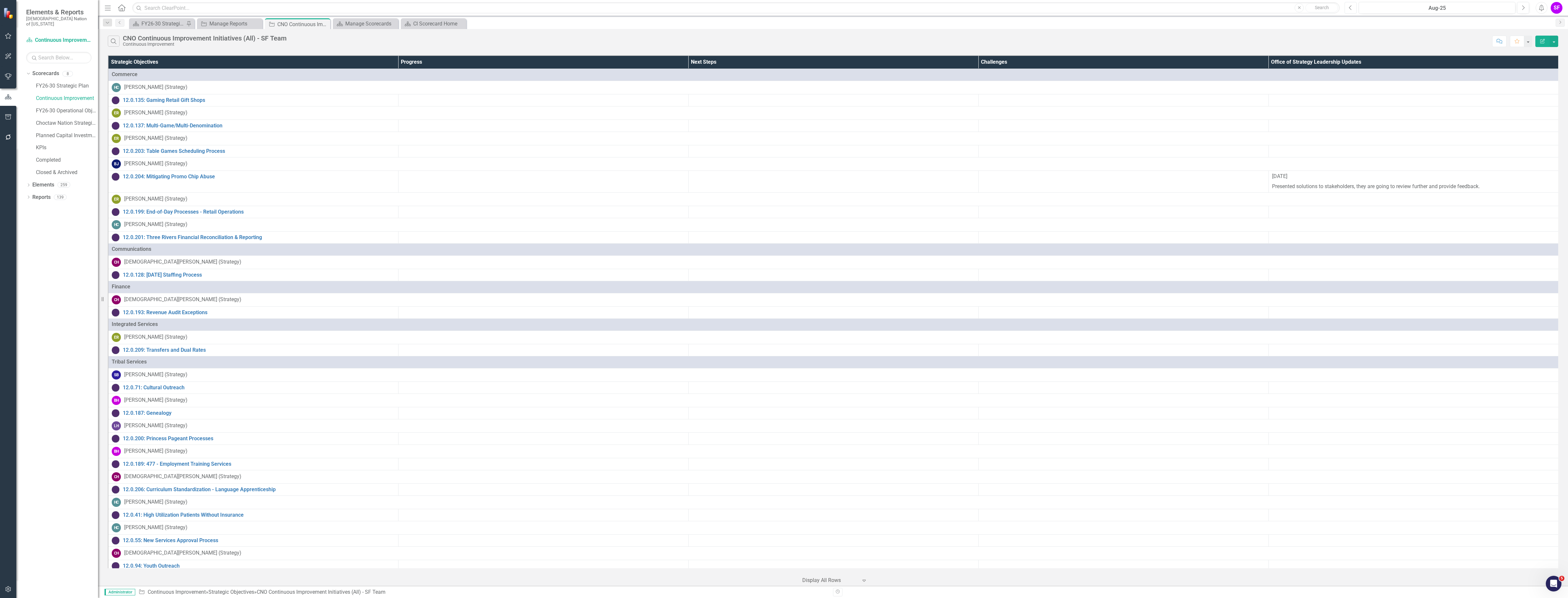
click at [1353, 5] on button "Previous" at bounding box center [1351, 7] width 12 height 12
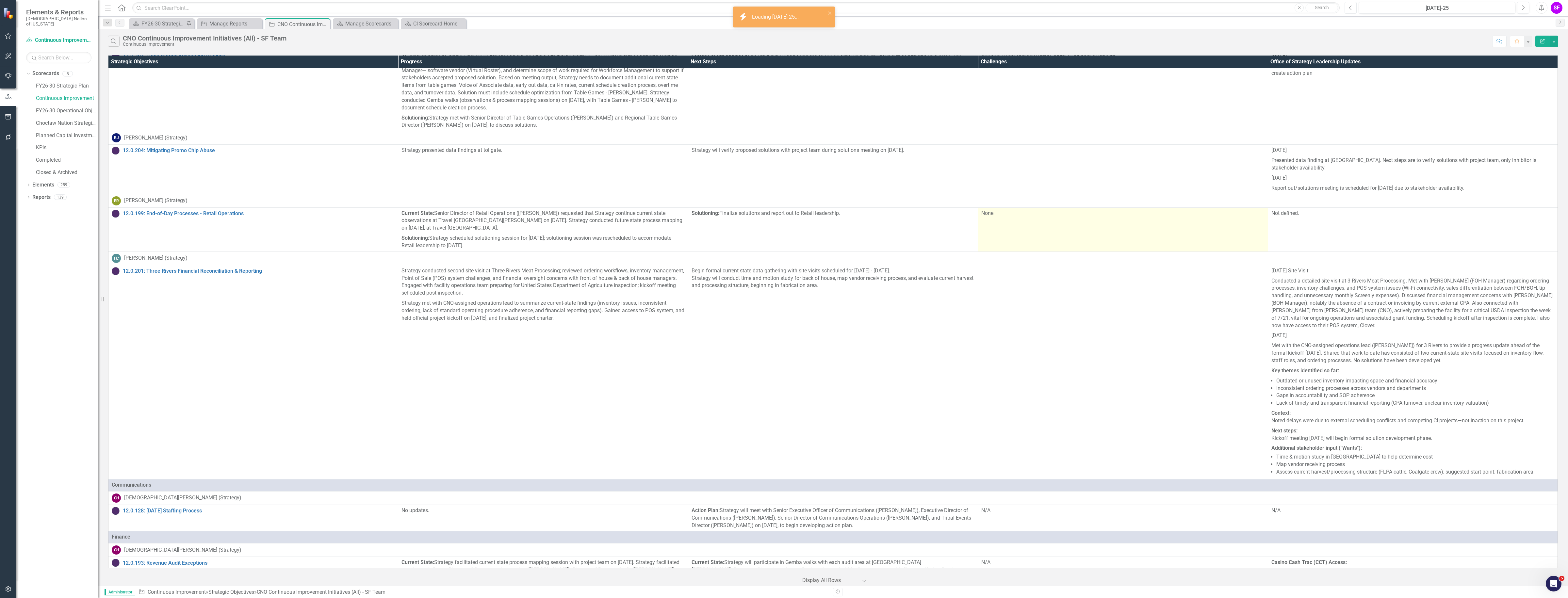
scroll to position [449, 0]
